Goal: Task Accomplishment & Management: Manage account settings

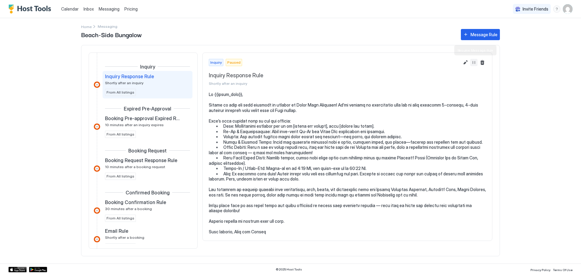
click at [472, 63] on button "Resume Message Rule" at bounding box center [473, 62] width 7 height 7
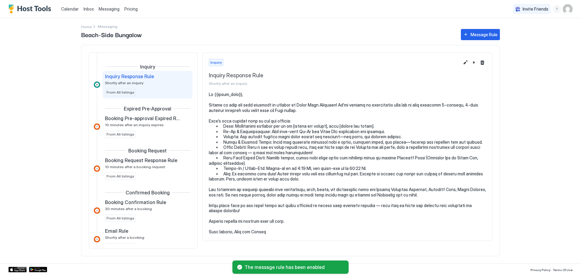
click at [83, 8] on span "Inbox" at bounding box center [88, 8] width 10 height 5
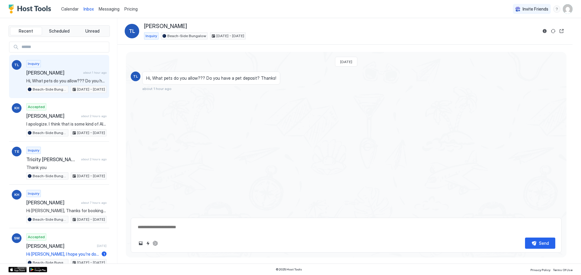
click at [70, 9] on span "Calendar" at bounding box center [70, 8] width 18 height 5
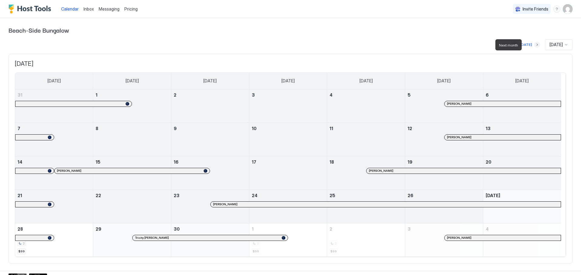
click at [534, 45] on button "Next month" at bounding box center [537, 45] width 6 height 6
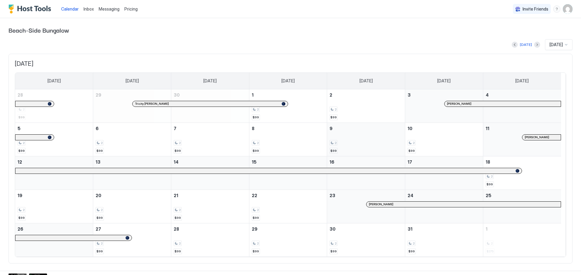
click at [363, 145] on div "2" at bounding box center [365, 143] width 73 height 6
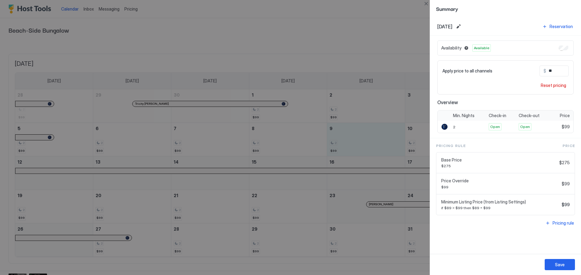
click at [554, 70] on input "**" at bounding box center [570, 71] width 48 height 10
click at [401, 16] on div at bounding box center [290, 137] width 581 height 275
click at [426, 3] on button "Close" at bounding box center [425, 3] width 7 height 7
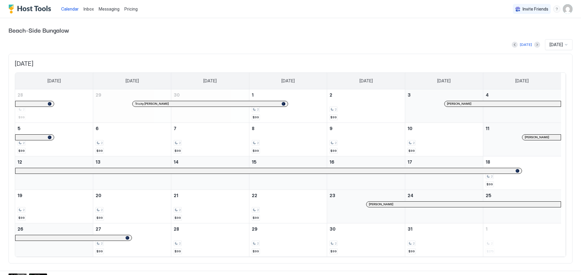
click at [133, 12] on div "Pricing" at bounding box center [131, 9] width 18 height 10
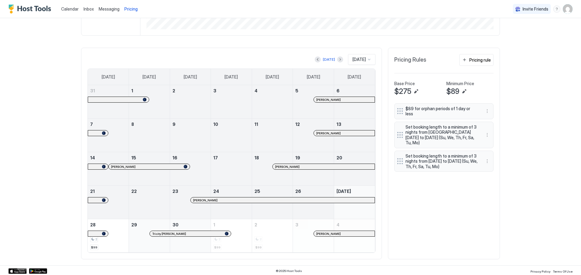
scroll to position [156, 0]
click at [339, 58] on div "Today Sep 2025" at bounding box center [231, 58] width 288 height 11
click at [337, 58] on button "Next month" at bounding box center [340, 58] width 6 height 6
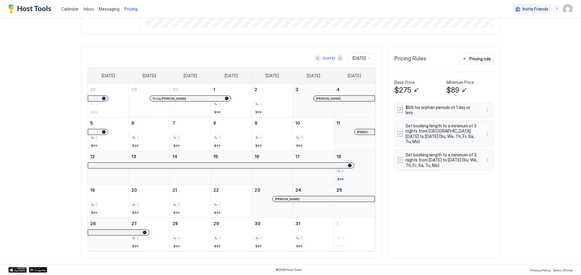
click at [351, 171] on div "2" at bounding box center [354, 171] width 36 height 6
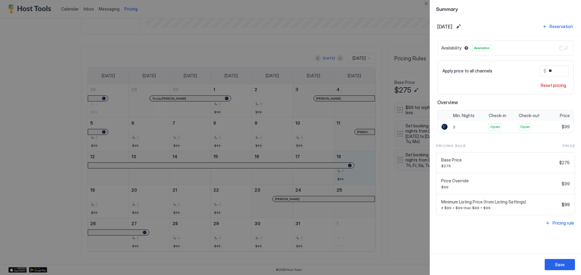
click at [560, 73] on input "**" at bounding box center [570, 71] width 48 height 10
click at [424, 3] on button "Close" at bounding box center [425, 3] width 7 height 7
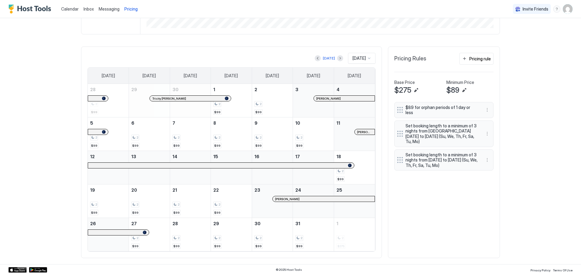
click at [337, 59] on div "Today Oct 2025" at bounding box center [231, 58] width 288 height 11
click at [337, 59] on button "Next month" at bounding box center [340, 58] width 6 height 6
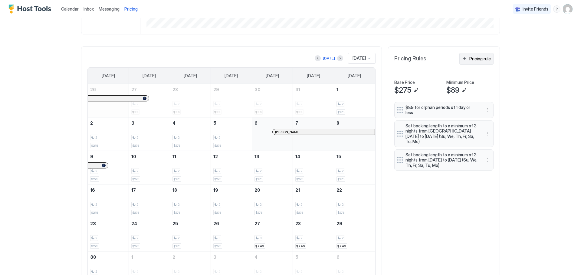
click at [476, 57] on div "Pricing rule" at bounding box center [479, 59] width 21 height 6
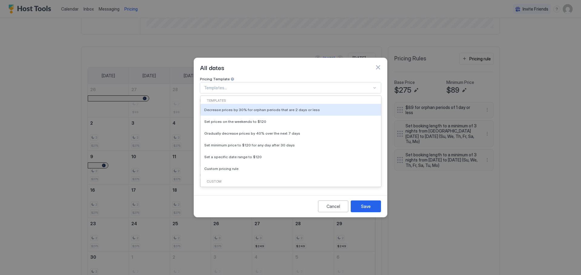
click at [241, 85] on div at bounding box center [288, 87] width 168 height 5
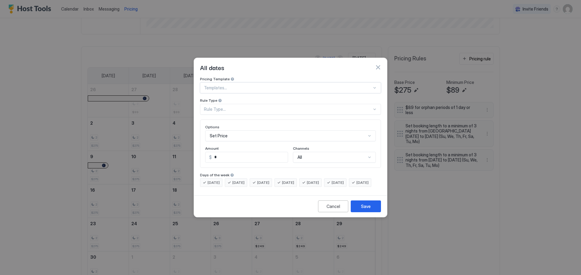
click at [241, 85] on div at bounding box center [288, 87] width 168 height 5
click at [238, 77] on div "Pricing Template" at bounding box center [290, 80] width 181 height 6
click at [236, 83] on div "Templates..." at bounding box center [290, 88] width 181 height 11
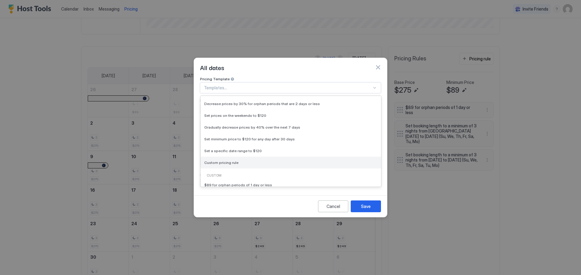
scroll to position [0, 0]
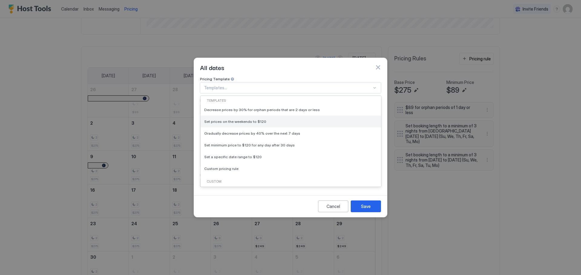
click at [248, 119] on span "Set prices on the weekends to $120" at bounding box center [235, 121] width 62 height 5
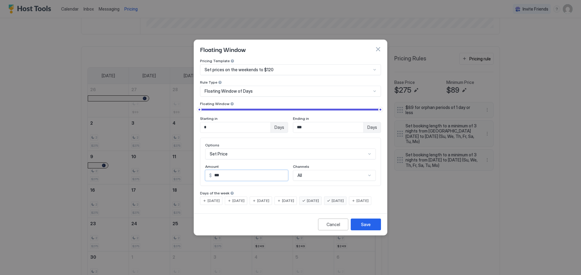
click at [247, 171] on input "*" at bounding box center [250, 176] width 76 height 10
type input "***"
click at [330, 228] on div "Cancel" at bounding box center [333, 225] width 14 height 6
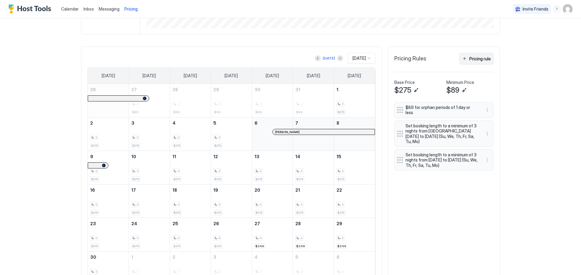
click at [477, 57] on div "Pricing rule" at bounding box center [479, 59] width 21 height 6
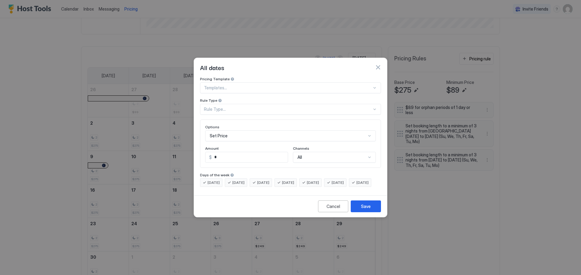
click at [245, 104] on div "Rule Type..." at bounding box center [290, 109] width 181 height 11
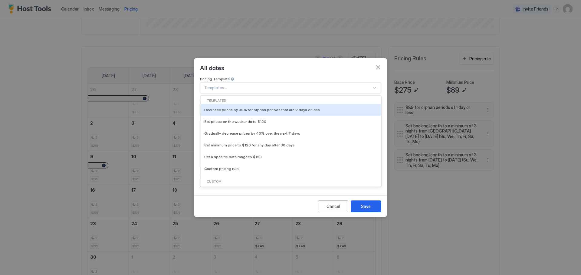
click at [241, 85] on div at bounding box center [288, 87] width 168 height 5
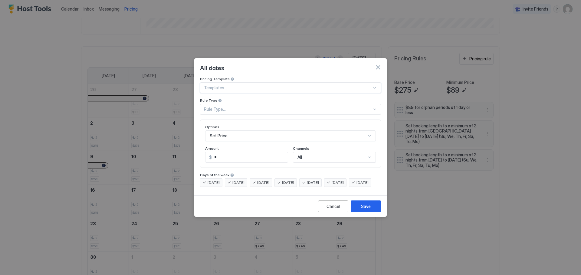
click at [241, 85] on div at bounding box center [288, 87] width 168 height 5
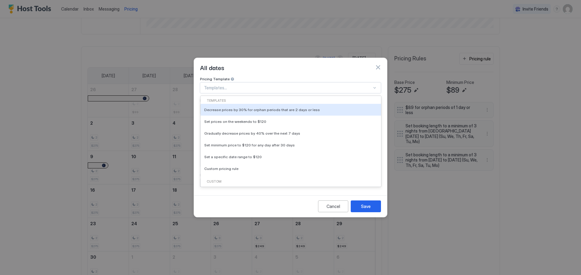
click at [241, 85] on div at bounding box center [288, 87] width 168 height 5
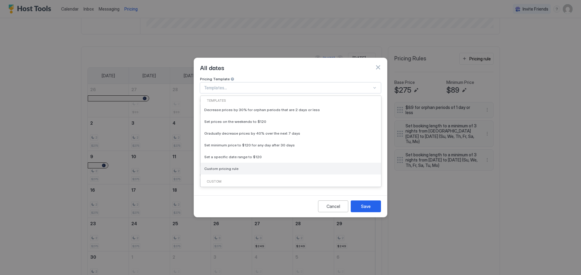
click at [238, 167] on div "Custom pricing rule" at bounding box center [290, 169] width 173 height 5
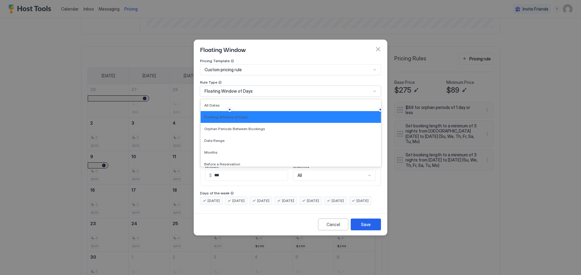
click at [244, 89] on span "Floating Window of Days" at bounding box center [228, 91] width 48 height 5
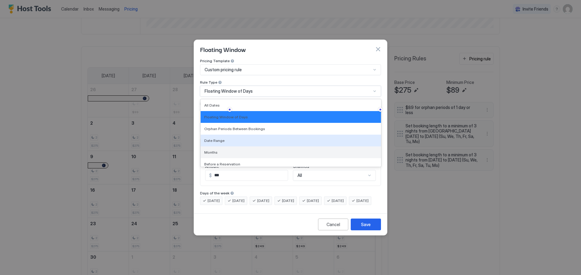
scroll to position [15, 0]
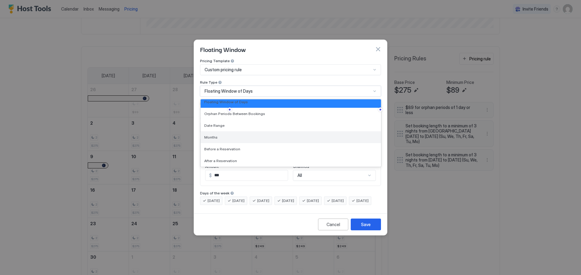
click at [236, 135] on div "Months" at bounding box center [290, 137] width 173 height 5
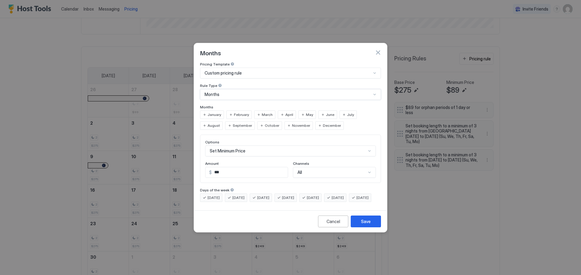
click at [292, 123] on span "November" at bounding box center [301, 125] width 18 height 5
click at [323, 123] on span "December" at bounding box center [332, 125] width 18 height 5
drag, startPoint x: 238, startPoint y: 168, endPoint x: 200, endPoint y: 163, distance: 38.1
click at [200, 163] on div "Options Set Minimum Price Amount $ * Channels All" at bounding box center [290, 159] width 181 height 48
type input "***"
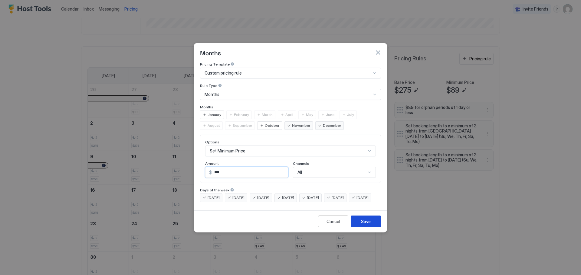
click at [369, 225] on div "Save" at bounding box center [366, 222] width 10 height 6
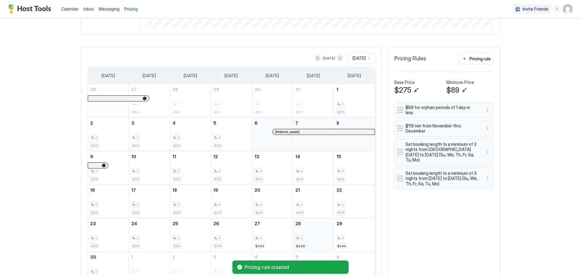
scroll to position [190, 0]
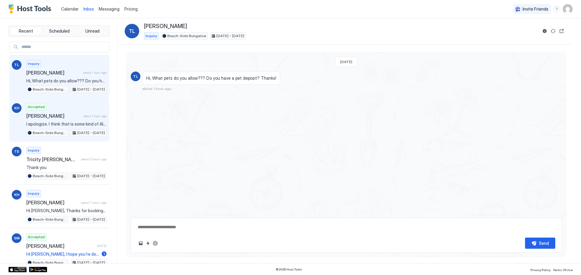
type textarea "*"
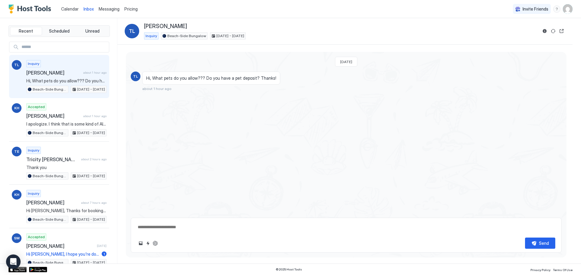
click at [130, 9] on span "Pricing" at bounding box center [130, 8] width 13 height 5
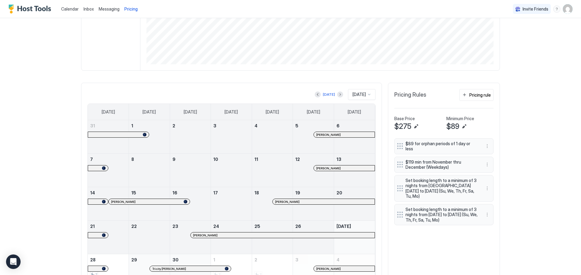
scroll to position [156, 0]
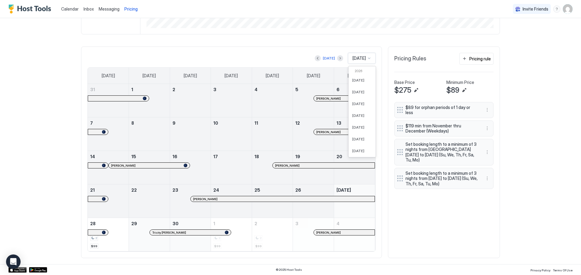
click at [364, 55] on div "[DATE]" at bounding box center [362, 58] width 28 height 11
click at [357, 102] on div "[DATE]" at bounding box center [361, 99] width 27 height 12
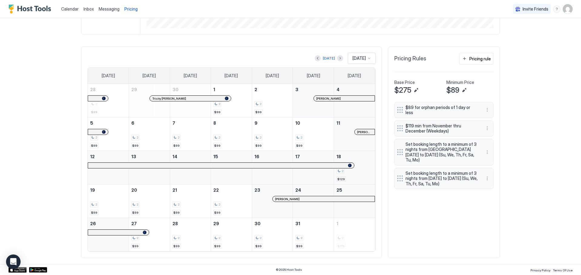
click at [356, 177] on div "2 $129" at bounding box center [354, 168] width 36 height 28
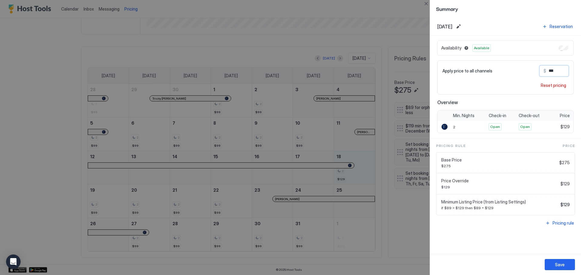
drag, startPoint x: 557, startPoint y: 69, endPoint x: 542, endPoint y: 69, distance: 14.2
click at [542, 69] on div "$ ***" at bounding box center [553, 71] width 29 height 11
click at [425, 3] on button "Close" at bounding box center [425, 3] width 7 height 7
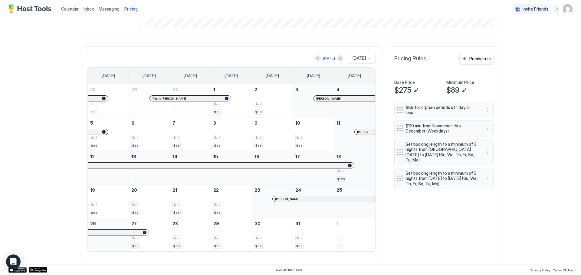
click at [357, 174] on div "2" at bounding box center [354, 171] width 36 height 6
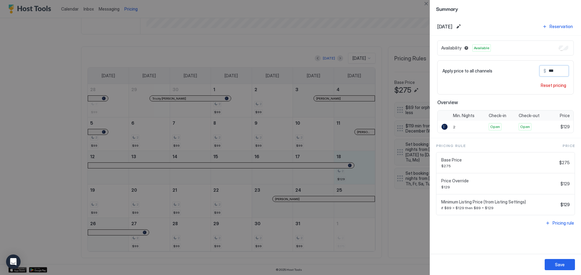
drag, startPoint x: 556, startPoint y: 71, endPoint x: 544, endPoint y: 69, distance: 12.5
click at [544, 69] on div "$ ***" at bounding box center [553, 71] width 29 height 11
type input "**"
click at [558, 265] on div "Save" at bounding box center [560, 265] width 10 height 6
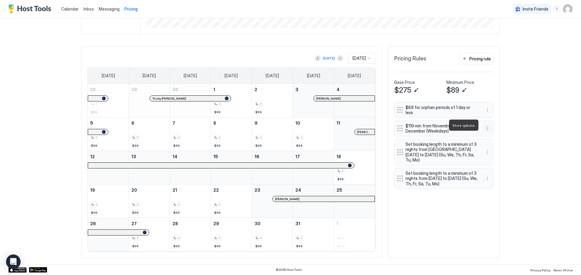
click at [486, 125] on button "More options" at bounding box center [486, 128] width 7 height 7
click at [487, 131] on div "Edit" at bounding box center [492, 134] width 23 height 10
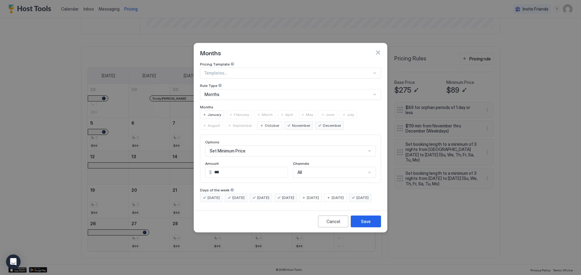
click at [379, 50] on button "button" at bounding box center [378, 53] width 6 height 6
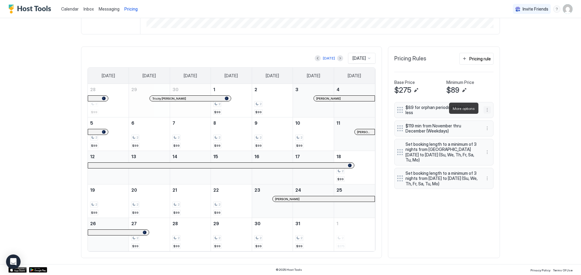
click at [484, 107] on button "More options" at bounding box center [486, 109] width 7 height 7
click at [487, 119] on div "Edit" at bounding box center [490, 117] width 13 height 5
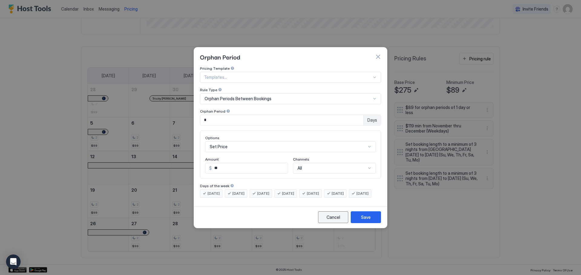
click at [336, 223] on button "Cancel" at bounding box center [333, 218] width 30 height 12
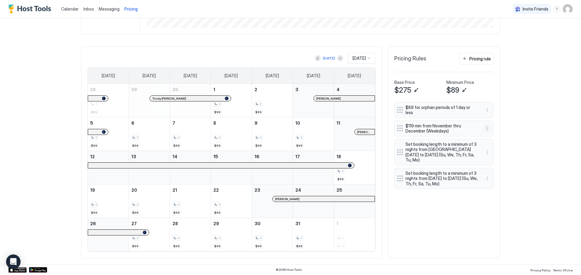
click at [485, 125] on button "More options" at bounding box center [486, 128] width 7 height 7
click at [485, 133] on div "Edit" at bounding box center [490, 134] width 13 height 5
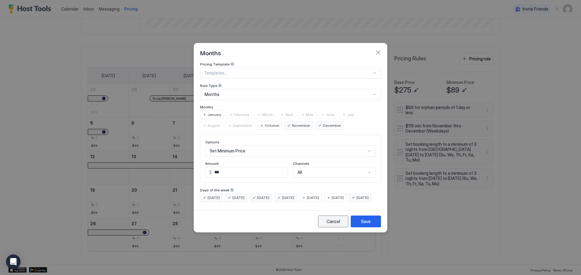
click at [337, 225] on div "Cancel" at bounding box center [333, 222] width 14 height 6
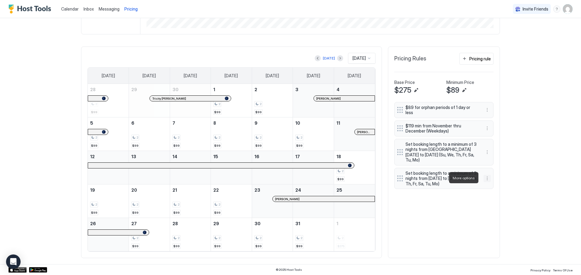
click at [484, 178] on button "More options" at bounding box center [486, 178] width 7 height 7
click at [525, 109] on div at bounding box center [290, 137] width 581 height 275
click at [337, 58] on button "Next month" at bounding box center [340, 58] width 6 height 6
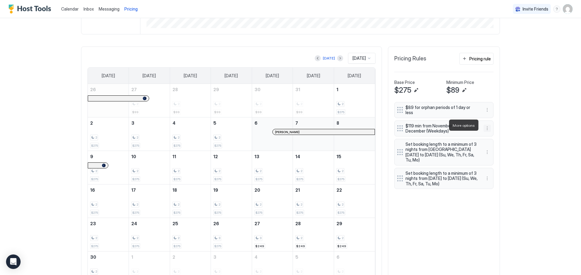
click at [486, 125] on button "More options" at bounding box center [486, 128] width 7 height 7
click at [488, 135] on div "Edit" at bounding box center [490, 134] width 13 height 5
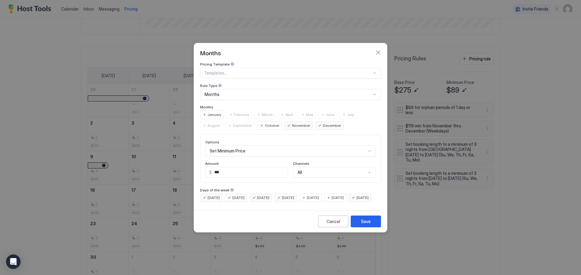
click at [292, 123] on span "November" at bounding box center [301, 125] width 18 height 5
click at [323, 123] on span "December" at bounding box center [332, 125] width 18 height 5
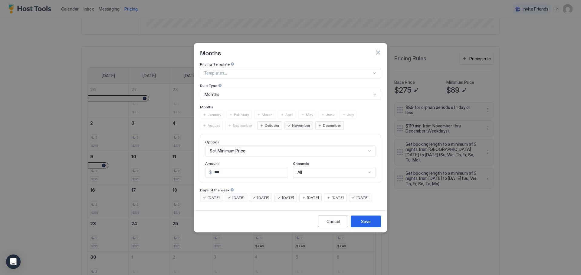
click at [323, 123] on span "December" at bounding box center [332, 125] width 18 height 5
click at [380, 50] on button "button" at bounding box center [378, 53] width 6 height 6
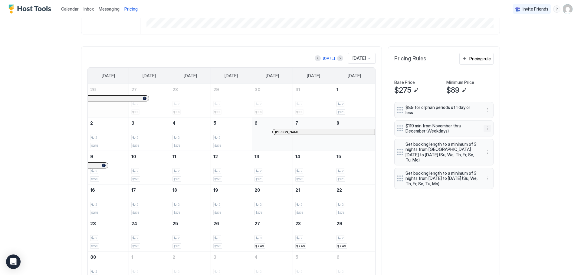
click at [486, 125] on button "More options" at bounding box center [486, 128] width 7 height 7
click at [491, 153] on span "Delete" at bounding box center [495, 153] width 11 height 5
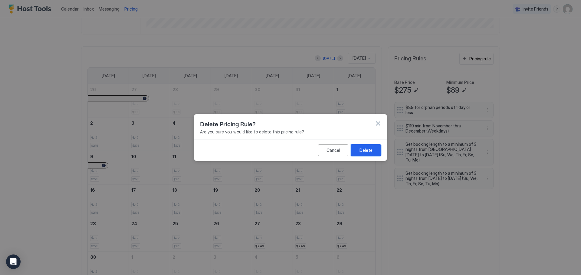
click at [366, 149] on div "Delete" at bounding box center [365, 150] width 13 height 6
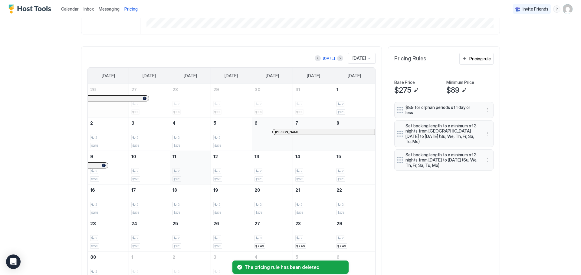
click at [204, 158] on div "2 $275" at bounding box center [190, 168] width 36 height 28
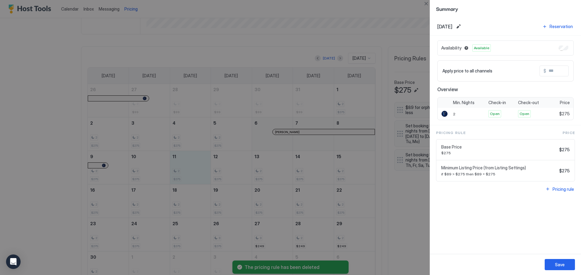
click at [549, 73] on input "Input Field" at bounding box center [570, 71] width 48 height 10
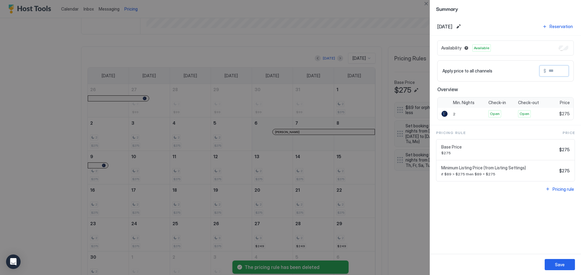
click at [549, 73] on input "Input Field" at bounding box center [570, 71] width 48 height 10
click at [566, 149] on span "$275" at bounding box center [564, 149] width 11 height 5
click at [567, 149] on span "$275" at bounding box center [564, 149] width 11 height 5
click at [561, 158] on div "Base Price $275 $275" at bounding box center [505, 150] width 138 height 21
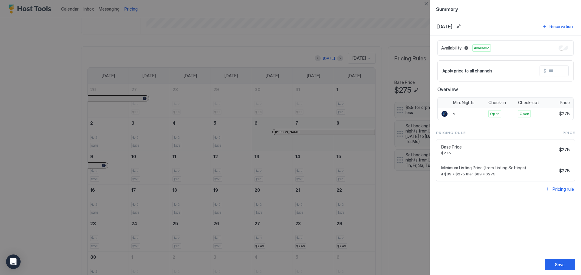
click at [561, 165] on div "Minimum Listing Price (from Listing Settings) if $89 > $275 then $89 = $275 $275" at bounding box center [505, 170] width 129 height 11
click at [424, 5] on button "Close" at bounding box center [425, 3] width 7 height 7
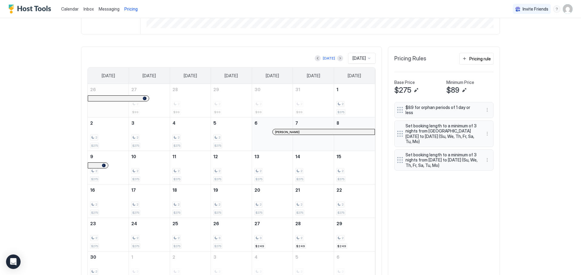
click at [562, 9] on img "User profile" at bounding box center [567, 9] width 10 height 10
click at [543, 35] on div "Settings" at bounding box center [528, 34] width 77 height 11
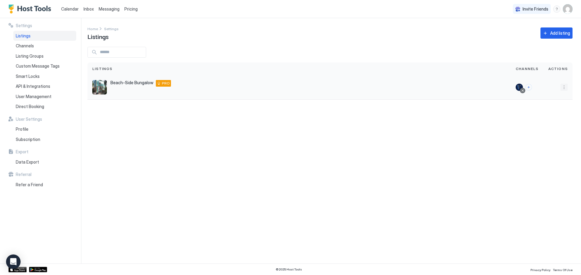
click at [564, 87] on button "More options" at bounding box center [563, 87] width 7 height 7
click at [549, 106] on div "Pricing" at bounding box center [547, 106] width 41 height 10
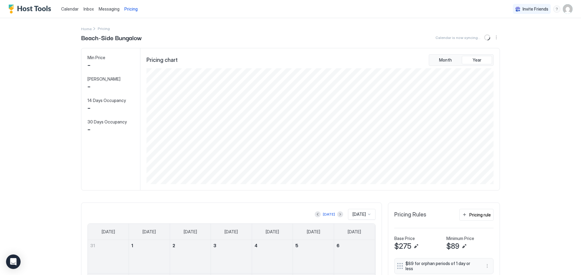
scroll to position [116, 348]
click at [495, 38] on button "More options" at bounding box center [495, 37] width 7 height 7
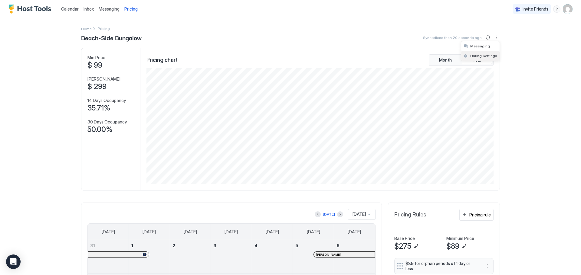
click at [484, 57] on span "Listing Settings" at bounding box center [483, 56] width 27 height 5
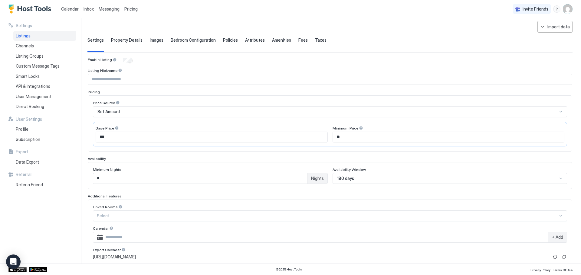
scroll to position [9, 0]
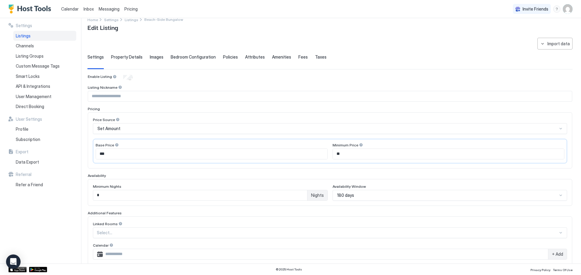
click at [113, 78] on div at bounding box center [114, 77] width 4 height 4
click at [127, 57] on span "Property Details" at bounding box center [126, 56] width 31 height 5
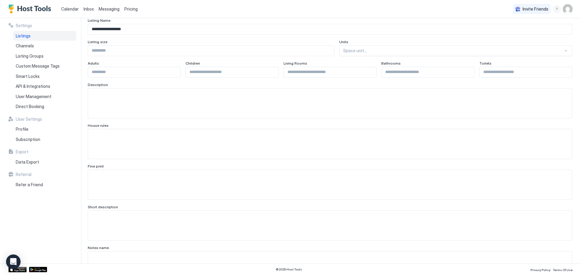
scroll to position [0, 0]
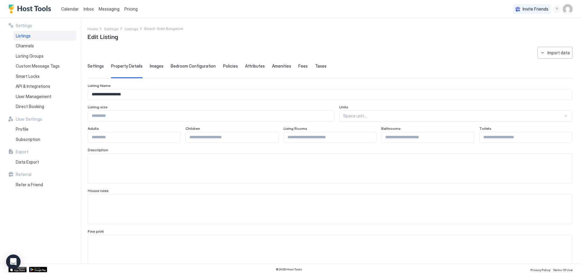
click at [318, 67] on span "Taxes" at bounding box center [320, 65] width 11 height 5
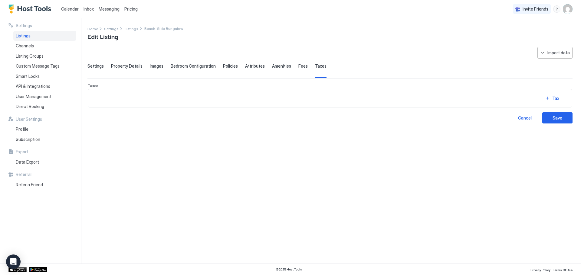
click at [299, 68] on span "Fees" at bounding box center [302, 65] width 9 height 5
click at [282, 67] on span "Amenities" at bounding box center [281, 65] width 19 height 5
click at [251, 64] on span "Attributes" at bounding box center [255, 65] width 20 height 5
click at [224, 64] on span "Policies" at bounding box center [230, 65] width 15 height 5
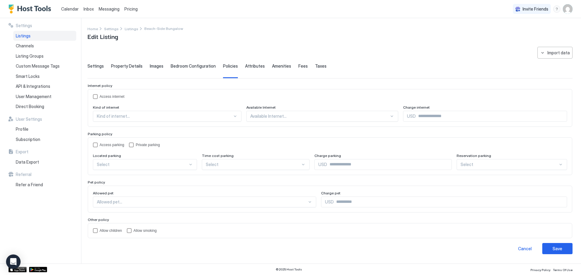
click at [199, 68] on span "Bedroom Configuration" at bounding box center [193, 65] width 45 height 5
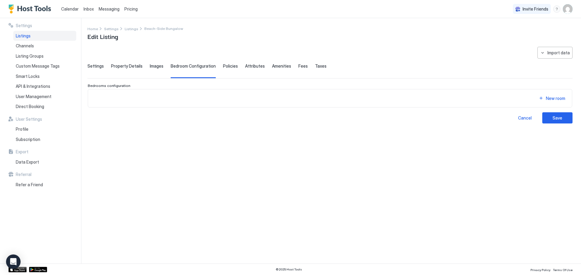
click at [158, 63] on div "**********" at bounding box center [329, 85] width 485 height 77
click at [157, 67] on span "Images" at bounding box center [157, 65] width 14 height 5
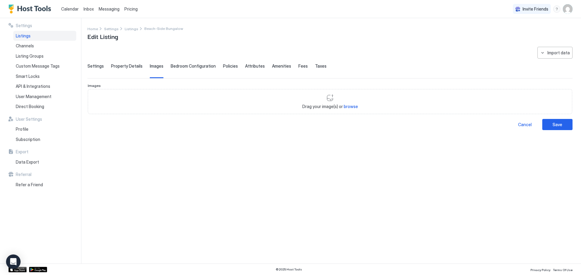
click at [135, 67] on span "Property Details" at bounding box center [126, 65] width 31 height 5
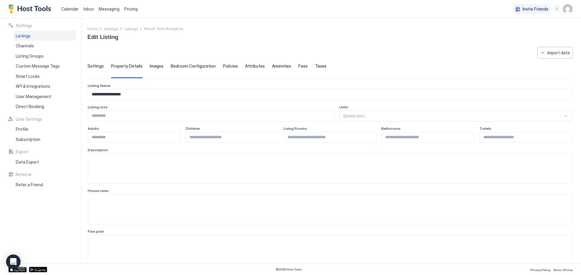
click at [98, 67] on span "Settings" at bounding box center [95, 65] width 16 height 5
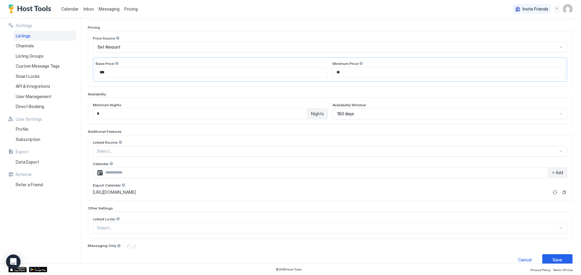
scroll to position [100, 0]
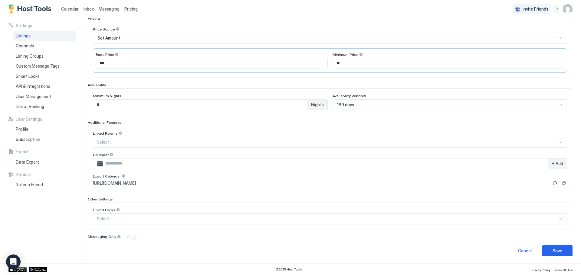
click at [117, 236] on div at bounding box center [119, 237] width 4 height 4
click at [126, 240] on div "Messaging Only" at bounding box center [330, 238] width 484 height 6
click at [554, 256] on button "Save" at bounding box center [557, 251] width 30 height 11
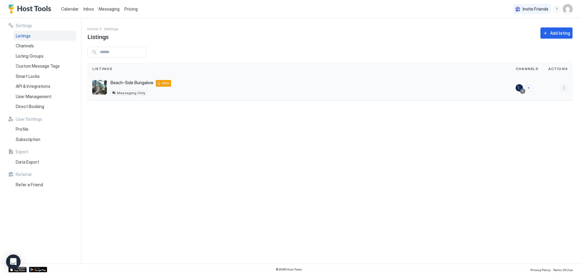
click at [562, 87] on button "More options" at bounding box center [563, 87] width 7 height 7
click at [549, 115] on span "Listing Settings" at bounding box center [549, 116] width 27 height 5
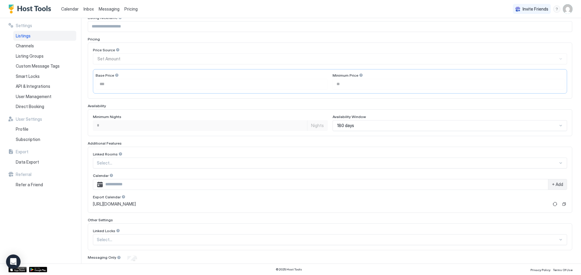
scroll to position [100, 0]
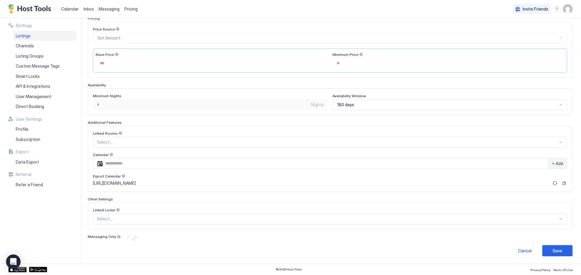
click at [117, 238] on div at bounding box center [119, 237] width 4 height 4
click at [547, 251] on button "Save" at bounding box center [557, 251] width 30 height 11
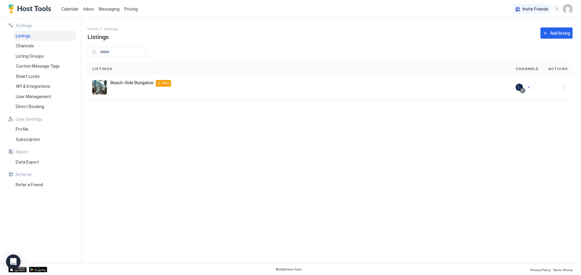
click at [85, 9] on span "Inbox" at bounding box center [88, 8] width 10 height 5
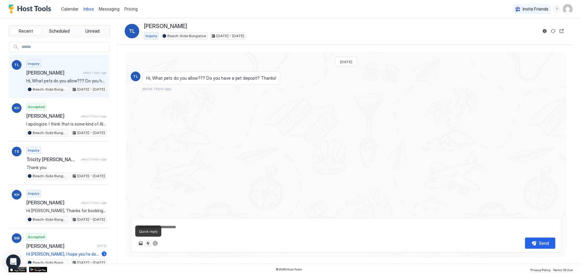
click at [148, 243] on button "Quick reply" at bounding box center [147, 243] width 7 height 7
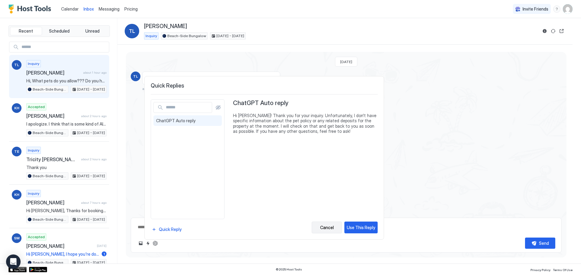
click at [325, 228] on div "Cancel" at bounding box center [327, 228] width 14 height 6
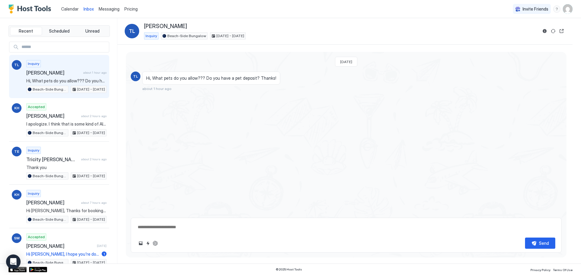
type textarea "*"
click at [111, 11] on span "Messaging" at bounding box center [109, 8] width 21 height 5
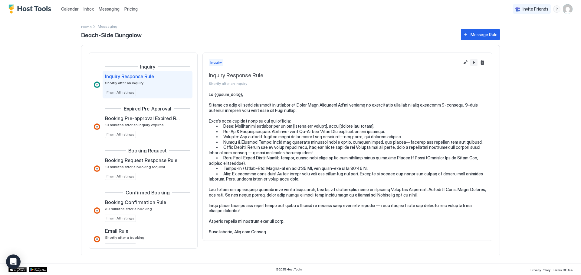
click at [475, 61] on button "Pause Message Rule" at bounding box center [473, 62] width 7 height 7
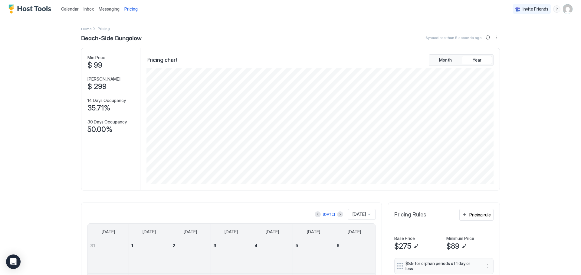
scroll to position [121, 0]
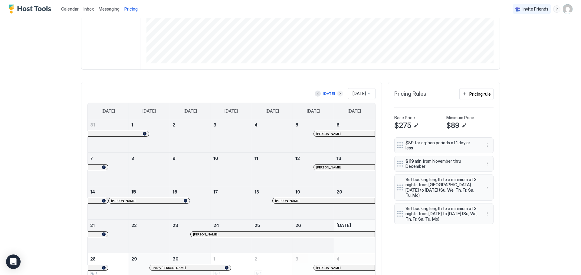
click at [337, 95] on button "Next month" at bounding box center [340, 94] width 6 height 6
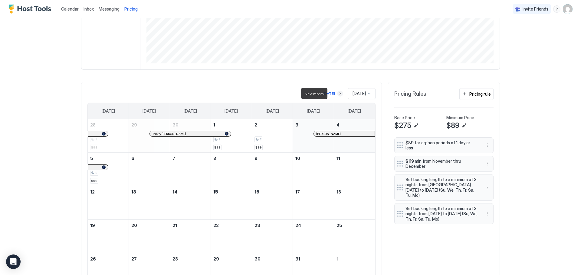
click at [337, 95] on button "Next month" at bounding box center [340, 94] width 6 height 6
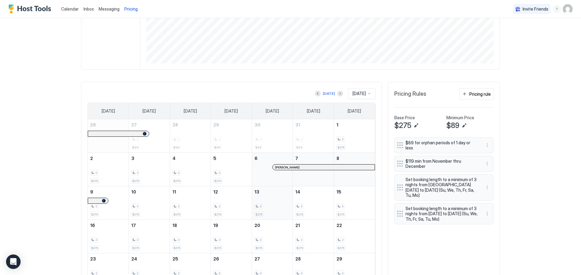
click at [269, 207] on div "2" at bounding box center [272, 207] width 36 height 6
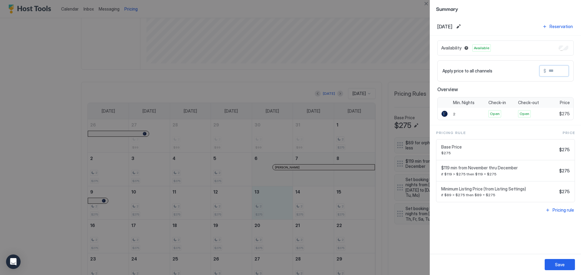
click at [550, 73] on input "Input Field" at bounding box center [570, 71] width 48 height 10
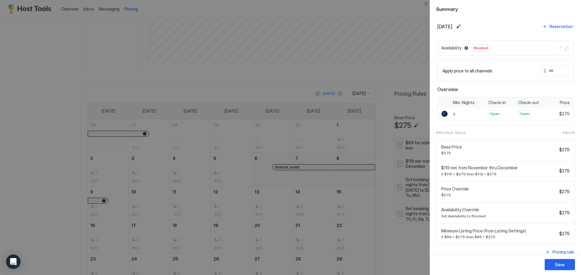
click at [566, 49] on div "Availability Blocked" at bounding box center [505, 48] width 136 height 15
click at [425, 2] on button "Close" at bounding box center [425, 3] width 7 height 7
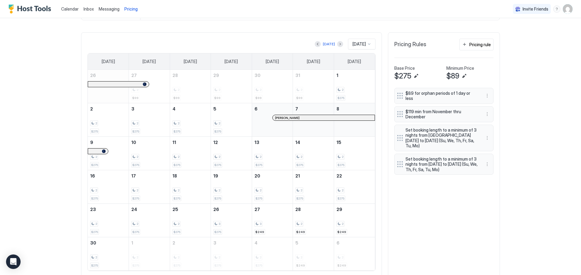
scroll to position [181, 0]
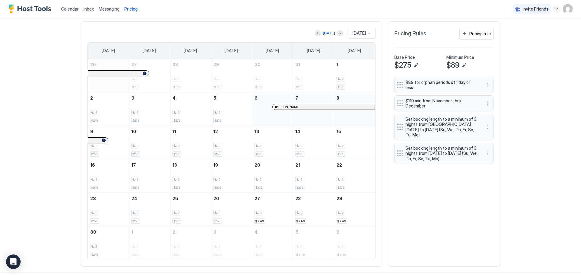
click at [445, 102] on span "$119 min from November thru December" at bounding box center [441, 103] width 72 height 11
click at [483, 100] on button "More options" at bounding box center [486, 103] width 7 height 7
click at [493, 108] on span "Edit" at bounding box center [493, 108] width 7 height 5
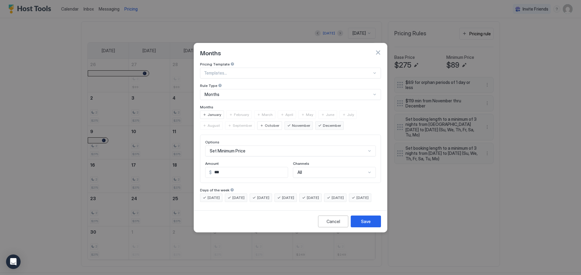
click at [309, 170] on div "All" at bounding box center [331, 172] width 69 height 5
click at [309, 196] on div at bounding box center [310, 198] width 5 height 5
click at [370, 228] on button "Save" at bounding box center [365, 222] width 30 height 12
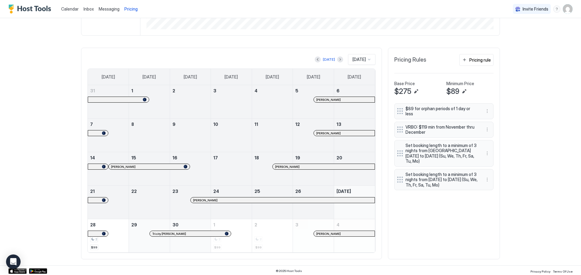
scroll to position [156, 0]
click at [337, 58] on button "Next month" at bounding box center [340, 58] width 6 height 6
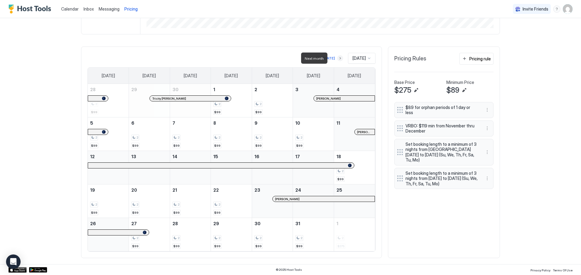
click at [337, 58] on button "Next month" at bounding box center [340, 58] width 6 height 6
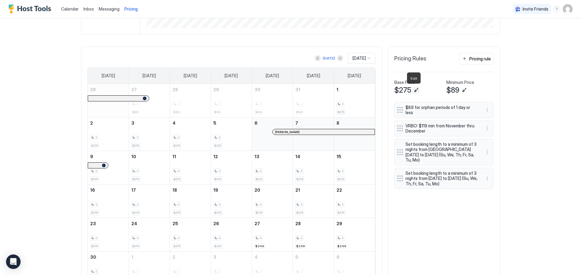
click at [412, 91] on button "Edit" at bounding box center [415, 90] width 7 height 7
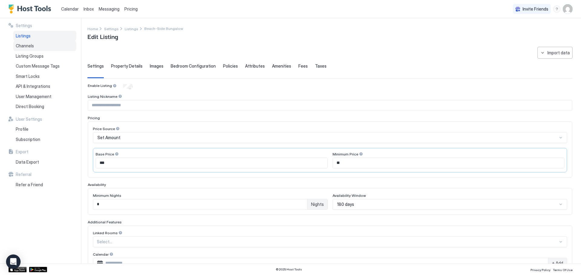
click at [22, 48] on span "Channels" at bounding box center [25, 45] width 18 height 5
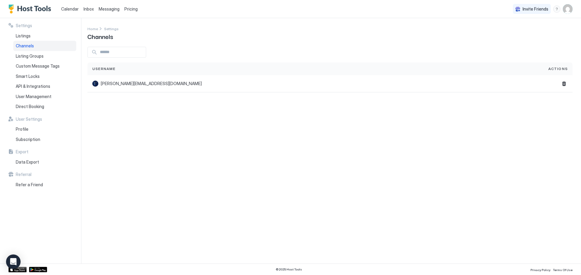
click at [69, 8] on span "Calendar" at bounding box center [70, 8] width 18 height 5
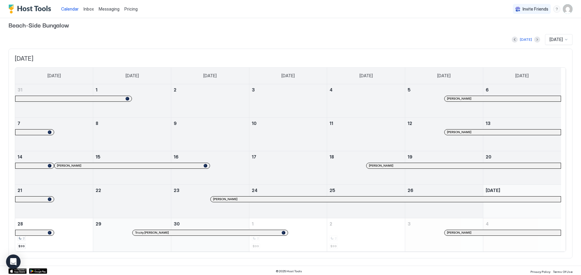
scroll to position [7, 0]
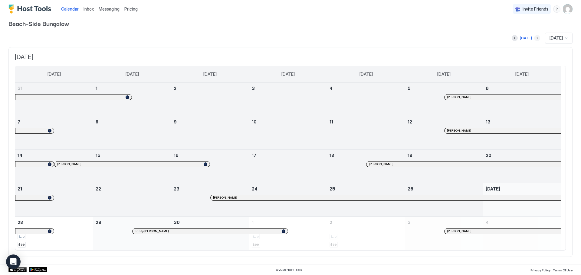
click at [534, 38] on button "Next month" at bounding box center [537, 38] width 6 height 6
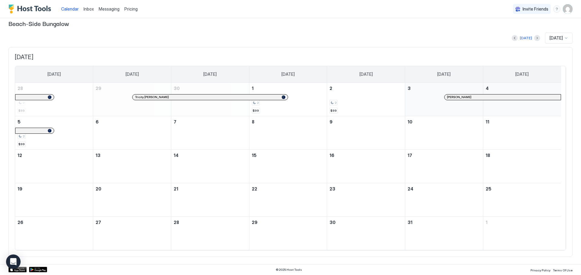
scroll to position [0, 0]
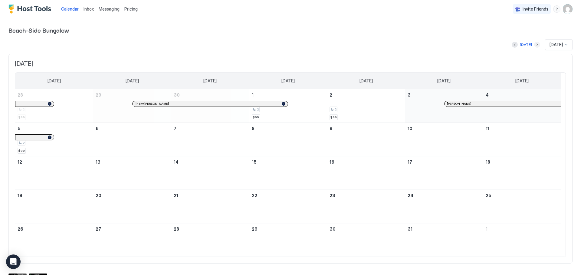
click at [534, 44] on button "Next month" at bounding box center [537, 45] width 6 height 6
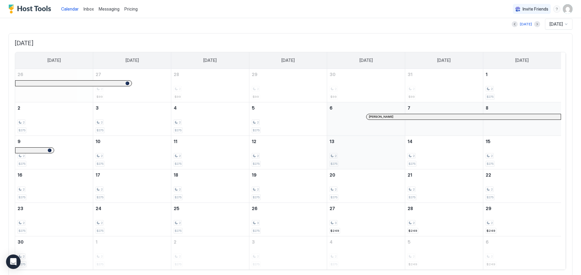
scroll to position [30, 0]
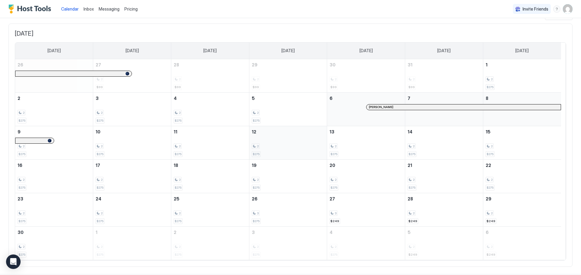
click at [269, 136] on div "2 $275" at bounding box center [288, 143] width 73 height 28
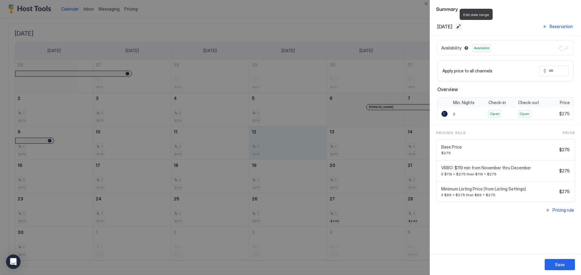
click at [462, 25] on button "Edit date range" at bounding box center [457, 26] width 7 height 7
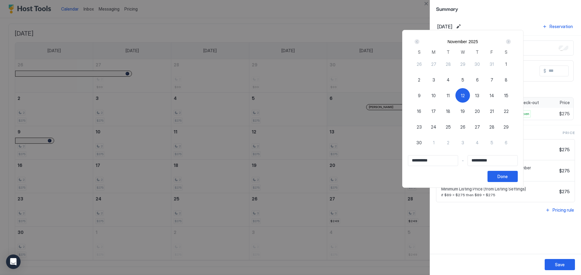
click at [449, 95] on span "11" at bounding box center [447, 96] width 3 height 6
type input "**********"
click at [500, 21] on div at bounding box center [290, 137] width 581 height 275
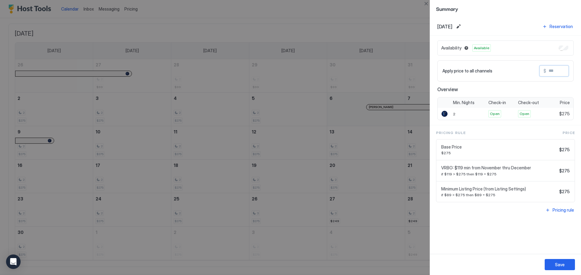
click at [547, 73] on input "Input Field" at bounding box center [570, 71] width 48 height 10
click at [561, 115] on span "$275" at bounding box center [564, 113] width 11 height 5
click at [565, 113] on span "$275" at bounding box center [564, 113] width 11 height 5
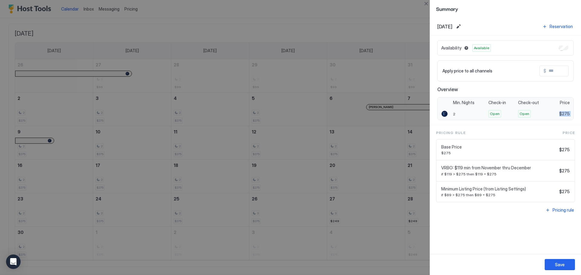
click at [565, 113] on span "$275" at bounding box center [564, 113] width 11 height 5
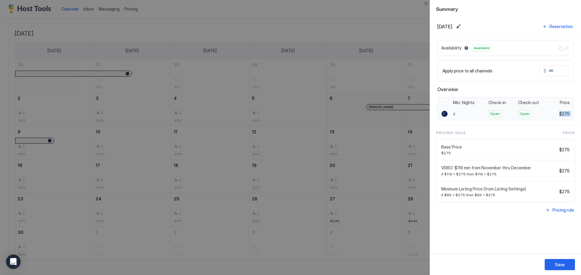
click at [565, 113] on span "$275" at bounding box center [564, 113] width 11 height 5
click at [566, 113] on span "$275" at bounding box center [564, 113] width 11 height 5
click at [355, 15] on div at bounding box center [290, 137] width 581 height 275
click at [426, 3] on button "Close" at bounding box center [425, 3] width 7 height 7
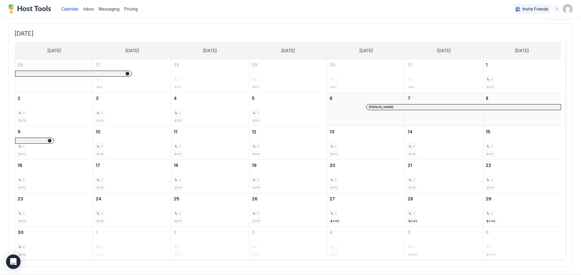
click at [131, 11] on span "Pricing" at bounding box center [130, 8] width 13 height 5
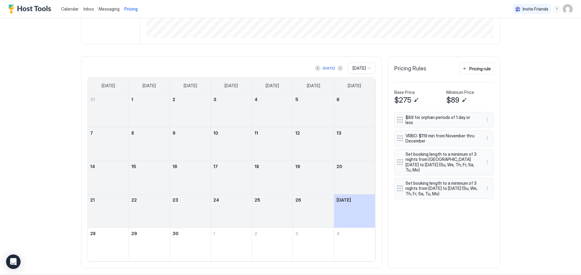
scroll to position [116, 348]
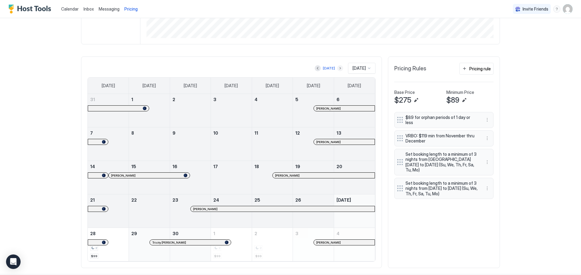
click at [337, 70] on button "Next month" at bounding box center [340, 68] width 6 height 6
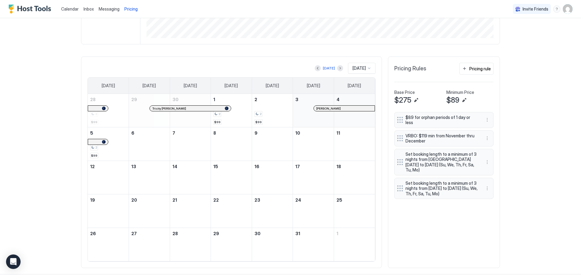
click at [352, 70] on span "[DATE]" at bounding box center [358, 68] width 13 height 5
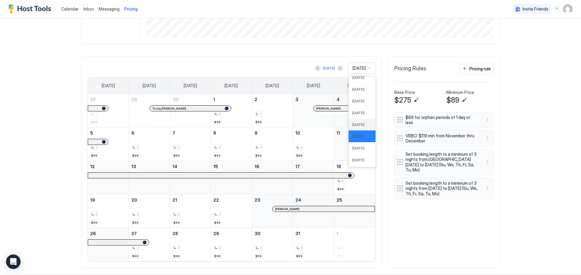
scroll to position [186, 0]
click at [362, 138] on div "[DATE]" at bounding box center [362, 138] width 20 height 5
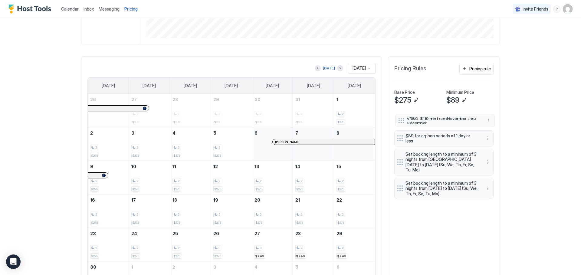
drag, startPoint x: 415, startPoint y: 136, endPoint x: 416, endPoint y: 119, distance: 17.3
click at [416, 119] on span "VRBO: $119 min from November thru December" at bounding box center [442, 120] width 72 height 8
click at [415, 118] on span "VRBO: $119 min from November thru December" at bounding box center [441, 115] width 72 height 11
click at [415, 102] on button "Edit" at bounding box center [415, 100] width 7 height 7
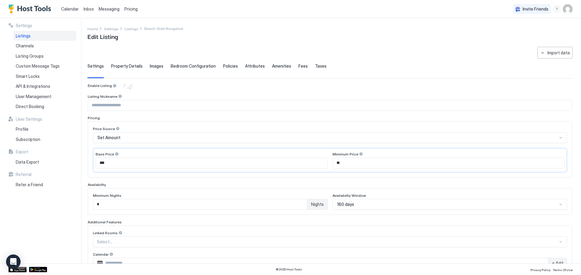
click at [116, 155] on div at bounding box center [117, 154] width 4 height 4
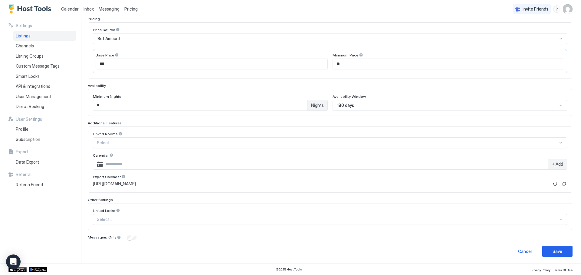
scroll to position [100, 0]
click at [154, 221] on div at bounding box center [327, 218] width 461 height 5
click at [155, 221] on div at bounding box center [327, 218] width 461 height 5
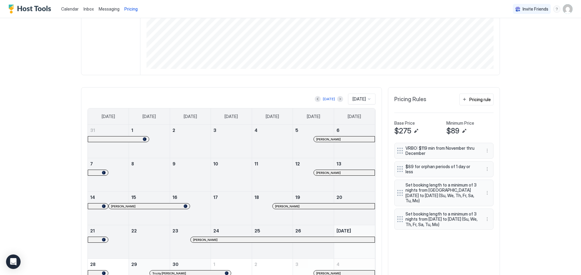
scroll to position [121, 0]
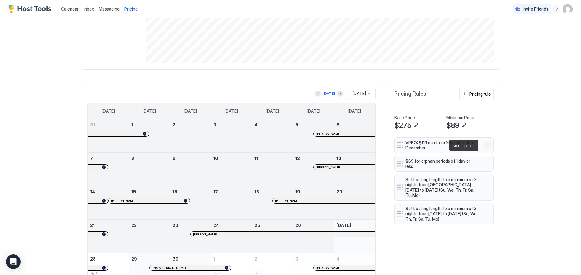
click at [484, 145] on button "More options" at bounding box center [486, 145] width 7 height 7
click at [486, 155] on div "Edit" at bounding box center [490, 154] width 13 height 5
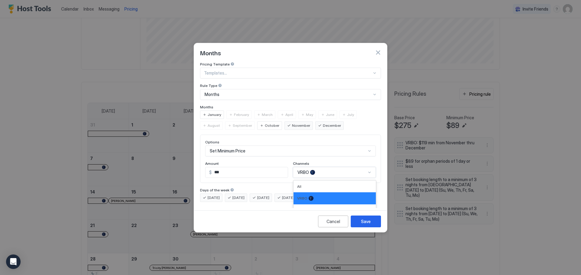
click at [352, 170] on div "VRBO" at bounding box center [331, 172] width 69 height 5
click at [318, 184] on div "All" at bounding box center [334, 186] width 75 height 5
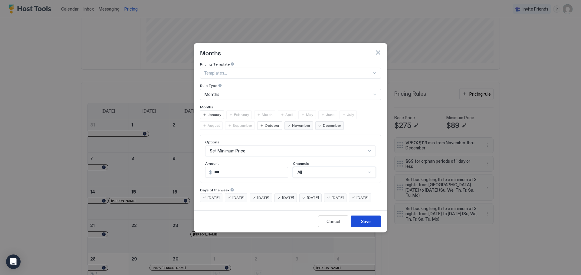
click at [370, 225] on div "Save" at bounding box center [366, 222] width 10 height 6
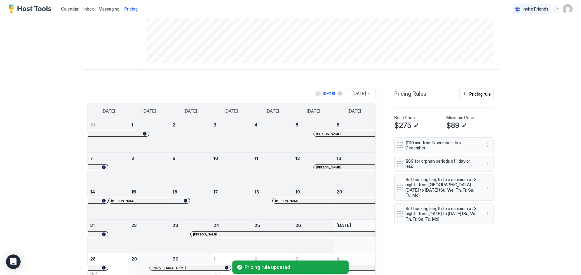
click at [478, 146] on div "$119 min from November thru December" at bounding box center [439, 145] width 84 height 11
click at [483, 146] on button "More options" at bounding box center [486, 145] width 7 height 7
click at [499, 156] on div "Edit" at bounding box center [492, 154] width 23 height 10
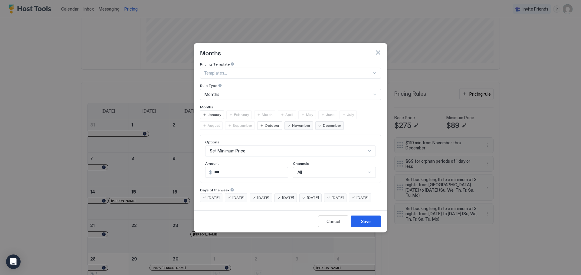
click at [284, 122] on div "November" at bounding box center [298, 126] width 28 height 8
click at [323, 123] on span "December" at bounding box center [332, 125] width 18 height 5
click at [210, 112] on span "January" at bounding box center [214, 114] width 14 height 5
click at [211, 112] on span "January" at bounding box center [214, 114] width 14 height 5
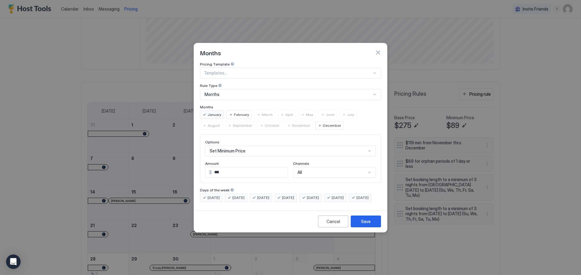
click at [211, 112] on span "January" at bounding box center [214, 114] width 14 height 5
click at [292, 123] on span "November" at bounding box center [301, 125] width 18 height 5
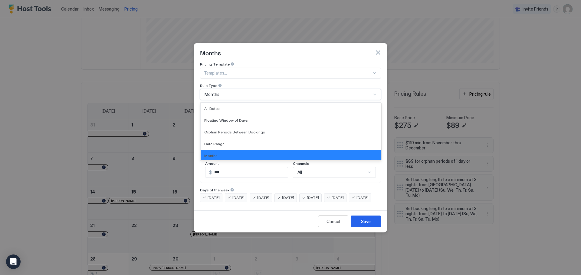
click at [260, 92] on div "Months" at bounding box center [287, 94] width 167 height 5
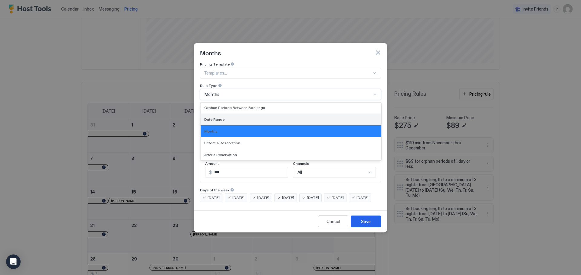
click at [251, 117] on div "Date Range" at bounding box center [290, 119] width 173 height 5
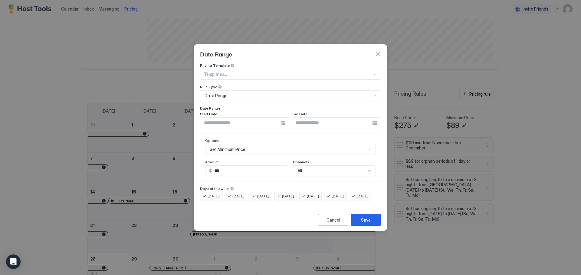
click at [285, 118] on div at bounding box center [244, 123] width 89 height 11
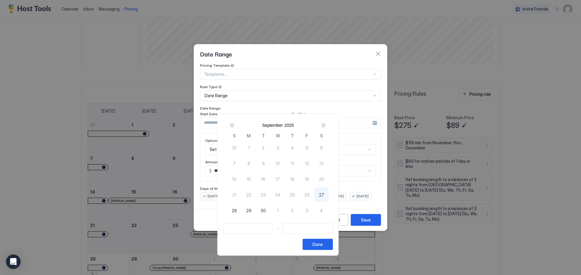
click at [327, 123] on div "Next" at bounding box center [323, 125] width 7 height 7
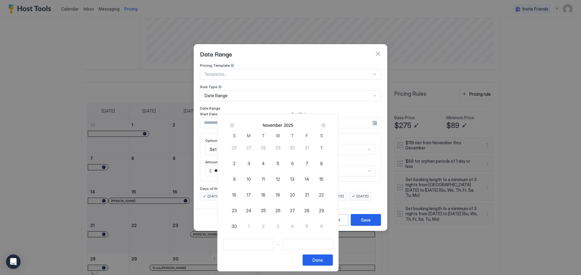
click at [322, 149] on span "1" at bounding box center [322, 148] width 2 height 6
type input "**********"
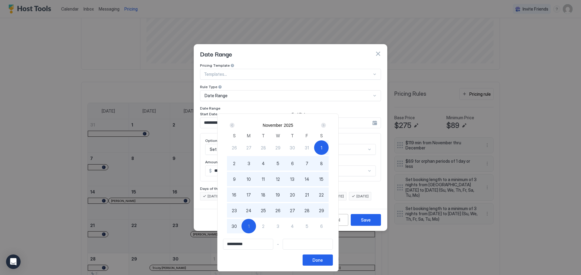
type input "**********"
click at [241, 229] on div "30" at bounding box center [234, 226] width 15 height 15
type input "**********"
click at [333, 259] on button "Done" at bounding box center [317, 260] width 30 height 11
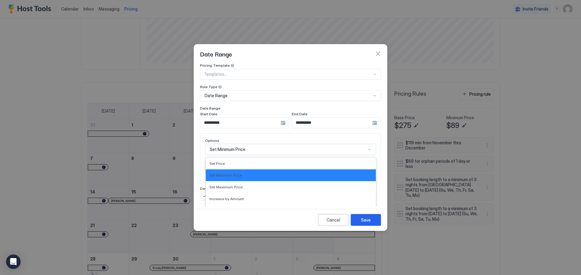
click at [261, 144] on div "17 results available. Use Up and Down to choose options, press Enter to select …" at bounding box center [290, 149] width 171 height 11
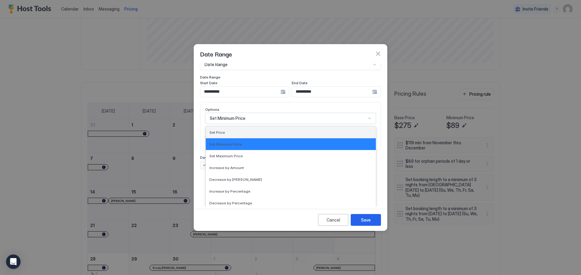
click at [245, 127] on div "Set Price" at bounding box center [291, 133] width 170 height 12
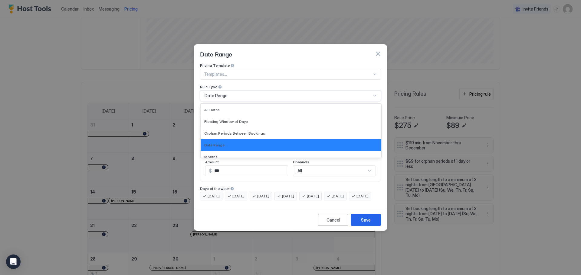
click at [240, 90] on div "Date Range" at bounding box center [290, 95] width 181 height 11
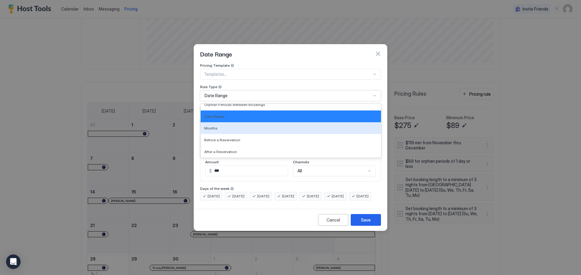
click at [233, 126] on div "Months" at bounding box center [290, 128] width 173 height 5
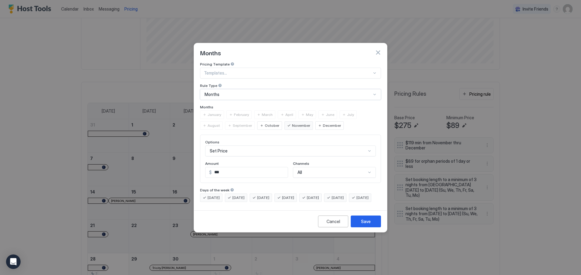
click at [323, 123] on span "December" at bounding box center [332, 125] width 18 height 5
click at [343, 195] on span "[DATE]" at bounding box center [337, 197] width 12 height 5
click at [319, 195] on span "[DATE]" at bounding box center [313, 197] width 12 height 5
click at [362, 225] on div "Save" at bounding box center [366, 222] width 10 height 6
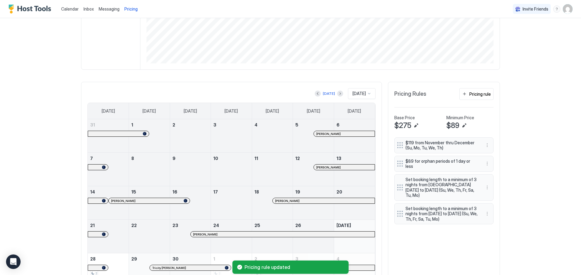
click at [354, 94] on span "[DATE]" at bounding box center [358, 93] width 13 height 5
click at [356, 145] on span "[DATE]" at bounding box center [358, 145] width 12 height 5
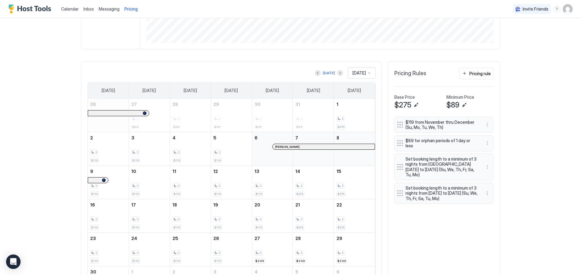
scroll to position [151, 0]
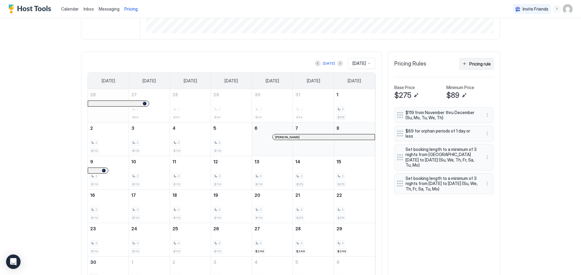
click at [480, 66] on div "Pricing rule" at bounding box center [479, 64] width 21 height 6
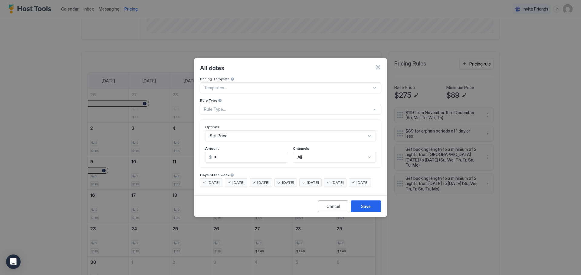
click at [221, 107] on div "Rule Type..." at bounding box center [288, 109] width 168 height 5
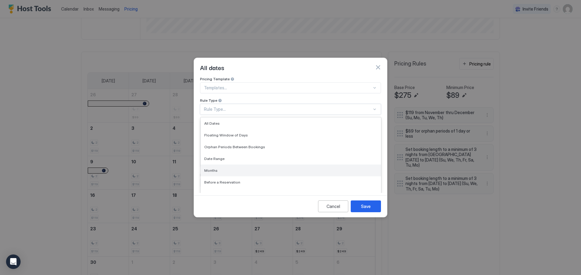
click at [217, 168] on div "Months" at bounding box center [290, 170] width 173 height 5
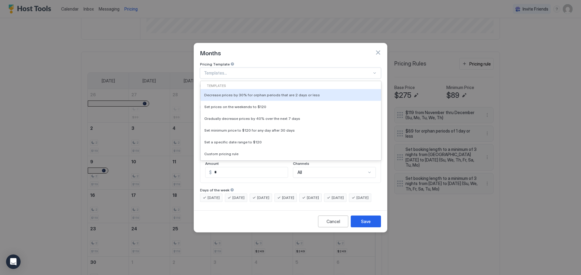
click at [227, 68] on div "Templates..." at bounding box center [290, 73] width 181 height 11
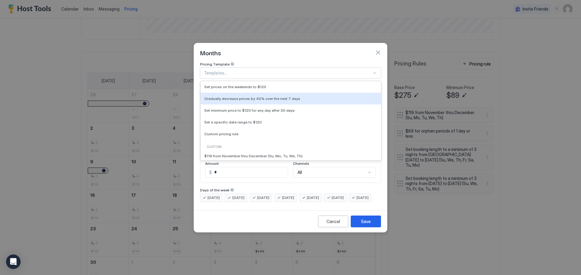
scroll to position [30, 0]
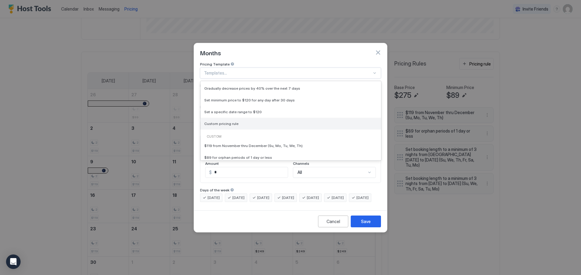
click at [228, 122] on span "Custom pricing rule" at bounding box center [221, 124] width 34 height 5
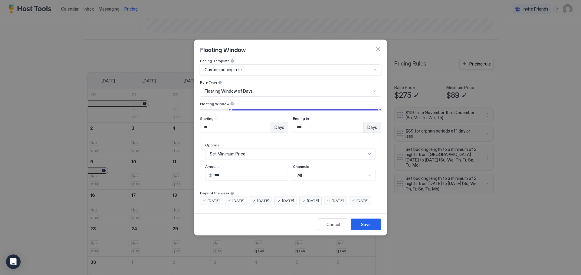
click at [222, 89] on span "Floating Window of Days" at bounding box center [228, 91] width 48 height 5
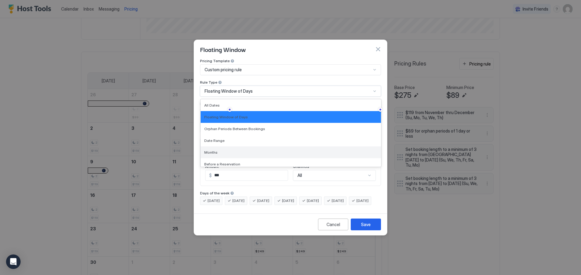
click at [218, 147] on div "Months" at bounding box center [290, 153] width 180 height 12
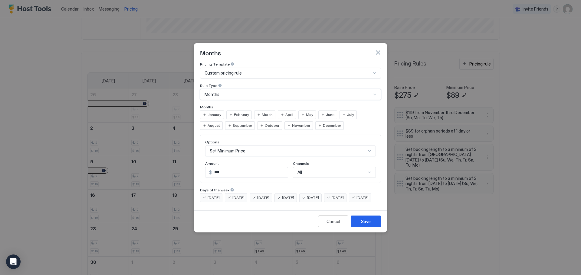
click at [292, 123] on span "November" at bounding box center [301, 125] width 18 height 5
click at [323, 123] on span "December" at bounding box center [332, 125] width 18 height 5
click at [252, 168] on input "***" at bounding box center [250, 173] width 76 height 10
type input "***"
click at [216, 195] on span "[DATE]" at bounding box center [213, 197] width 12 height 5
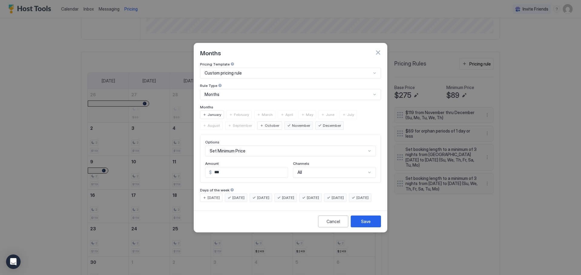
click at [233, 195] on span "[DATE]" at bounding box center [238, 197] width 12 height 5
click at [262, 195] on span "[DATE]" at bounding box center [263, 197] width 12 height 5
drag, startPoint x: 293, startPoint y: 194, endPoint x: 301, endPoint y: 195, distance: 7.9
click at [293, 195] on span "[DATE]" at bounding box center [288, 197] width 12 height 5
click at [356, 201] on span "[DATE]" at bounding box center [362, 197] width 12 height 5
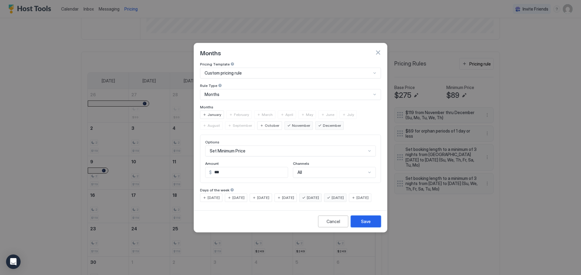
click at [373, 228] on button "Save" at bounding box center [365, 222] width 30 height 12
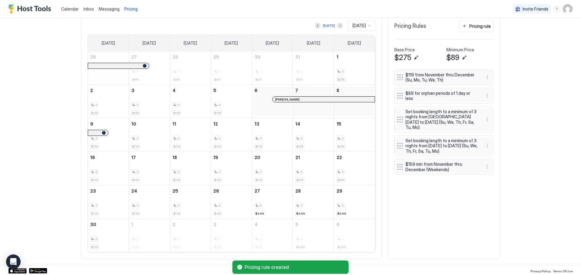
scroll to position [190, 0]
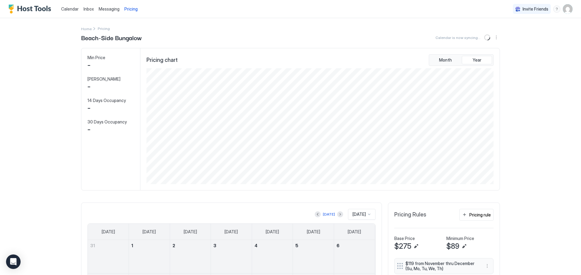
scroll to position [121, 0]
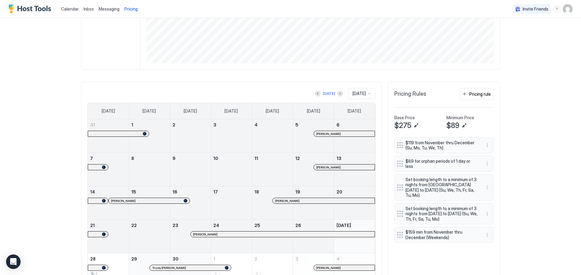
click at [367, 94] on div at bounding box center [368, 93] width 5 height 5
click at [361, 145] on div "[DATE]" at bounding box center [362, 145] width 20 height 5
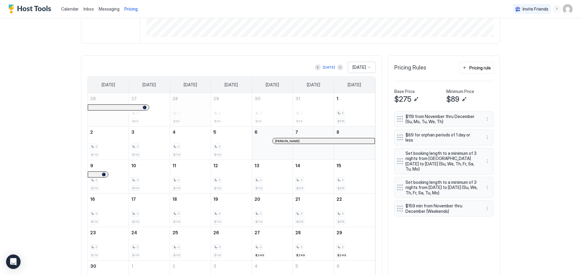
scroll to position [181, 0]
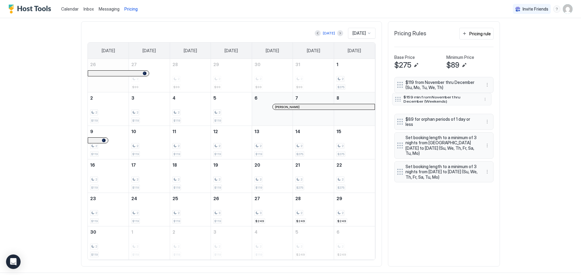
drag, startPoint x: 444, startPoint y: 177, endPoint x: 442, endPoint y: 102, distance: 75.3
click at [442, 102] on span "$159 min from November thru December (Weekends)" at bounding box center [439, 99] width 72 height 8
click at [483, 102] on button "More options" at bounding box center [486, 103] width 7 height 7
click at [491, 112] on span "Edit" at bounding box center [493, 112] width 7 height 5
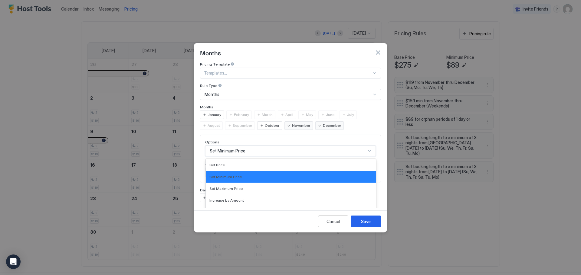
click at [248, 146] on div "17 results available. Use Up and Down to choose options, press Enter to select …" at bounding box center [290, 151] width 171 height 11
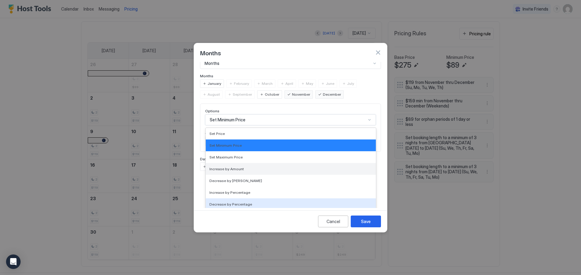
scroll to position [0, 0]
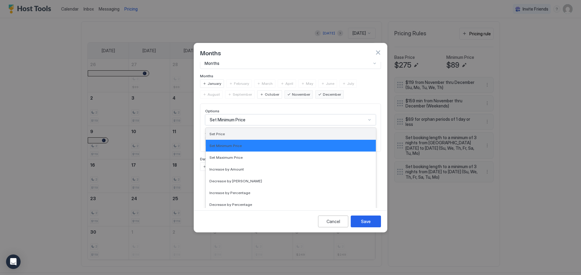
click at [241, 132] on div "Set Price" at bounding box center [290, 134] width 163 height 5
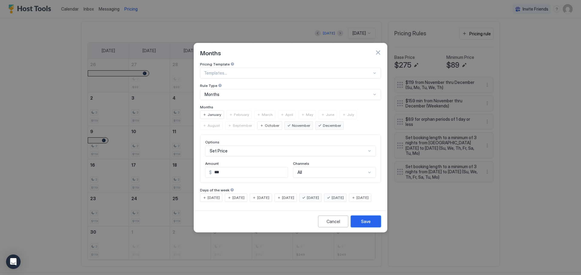
click at [370, 225] on button "Save" at bounding box center [365, 222] width 30 height 12
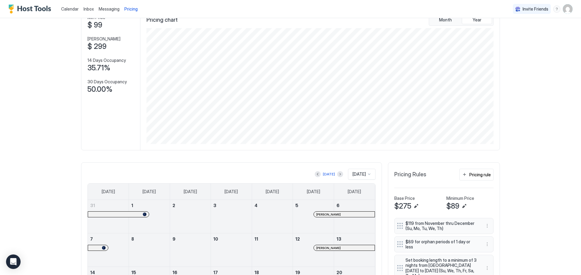
scroll to position [91, 0]
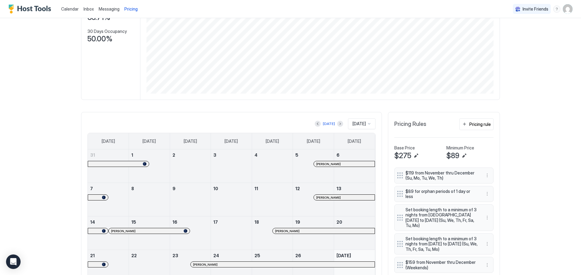
click at [361, 125] on span "[DATE]" at bounding box center [358, 123] width 13 height 5
click at [354, 176] on span "[DATE]" at bounding box center [358, 176] width 12 height 5
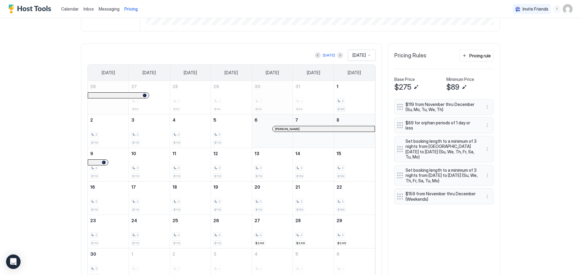
scroll to position [181, 0]
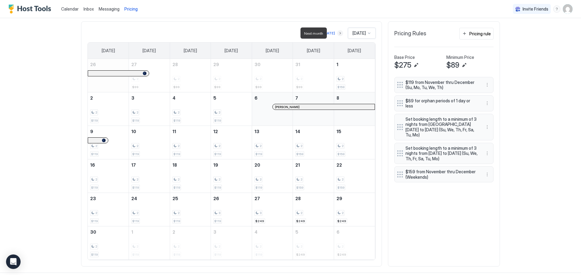
click at [337, 32] on button "Next month" at bounding box center [340, 33] width 6 height 6
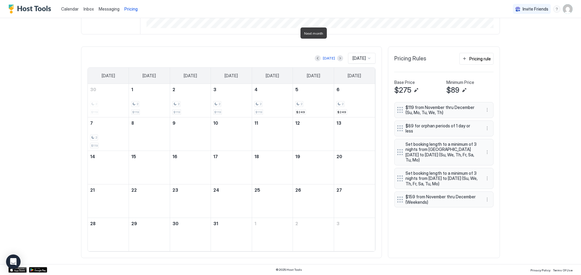
scroll to position [156, 0]
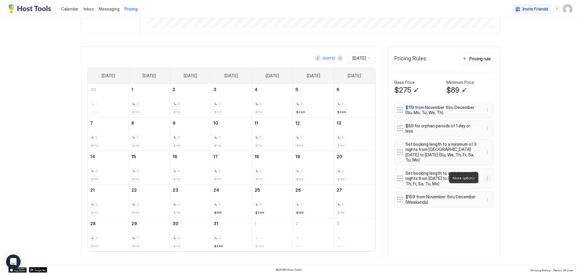
click at [484, 179] on button "More options" at bounding box center [486, 178] width 7 height 7
click at [483, 188] on div "Edit" at bounding box center [492, 187] width 23 height 10
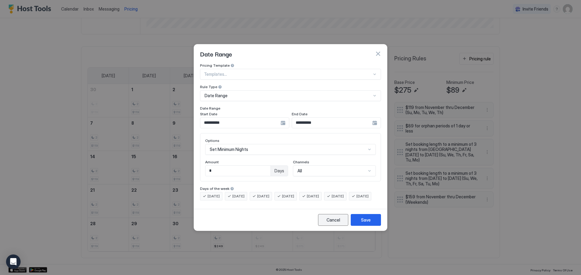
click at [328, 223] on div "Cancel" at bounding box center [333, 220] width 14 height 6
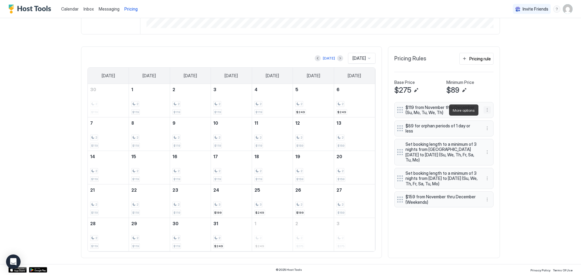
click at [488, 112] on button "More options" at bounding box center [486, 109] width 7 height 7
click at [485, 76] on div at bounding box center [290, 137] width 581 height 275
click at [470, 60] on div "Pricing rule" at bounding box center [479, 59] width 21 height 6
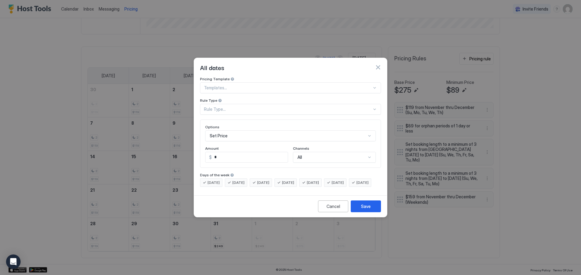
click at [264, 85] on div at bounding box center [288, 87] width 168 height 5
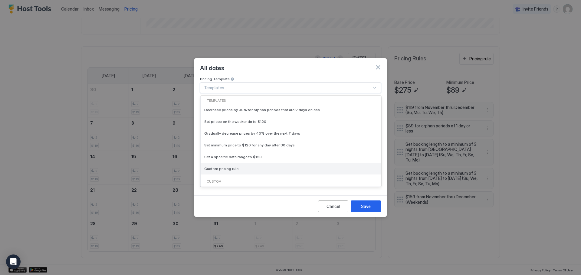
click at [248, 167] on div "Custom pricing rule" at bounding box center [290, 169] width 180 height 12
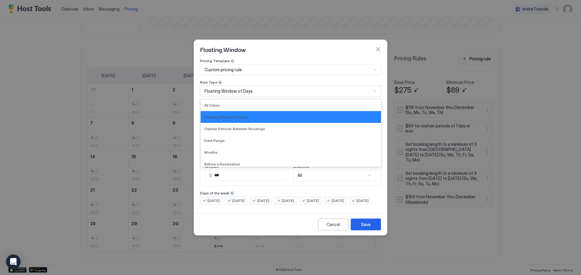
click at [236, 89] on span "Floating Window of Days" at bounding box center [228, 91] width 48 height 5
click at [228, 150] on div "Months" at bounding box center [290, 152] width 173 height 5
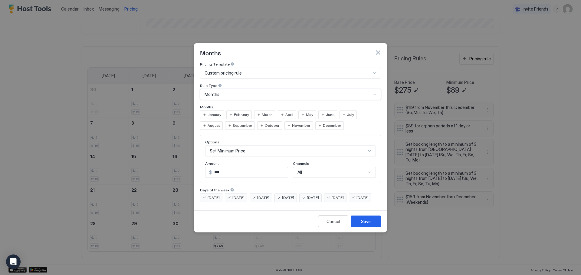
click at [213, 112] on span "January" at bounding box center [214, 114] width 14 height 5
click at [235, 112] on span "February" at bounding box center [241, 114] width 15 height 5
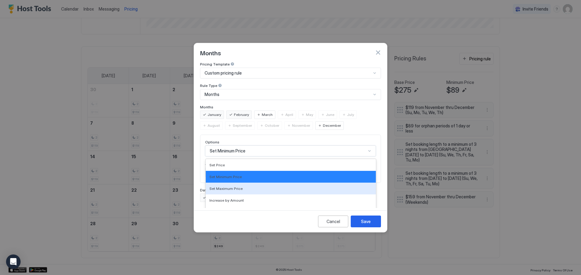
click at [260, 147] on div "17 results available. Use Up and Down to choose options, press Enter to select …" at bounding box center [290, 151] width 171 height 11
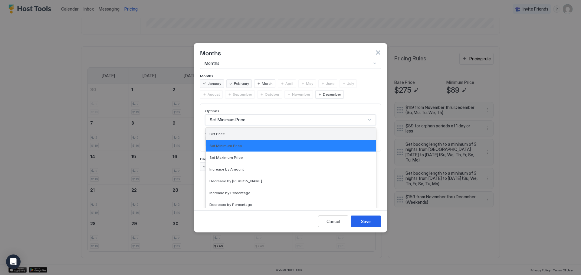
click at [228, 132] on div "Set Price" at bounding box center [290, 134] width 163 height 5
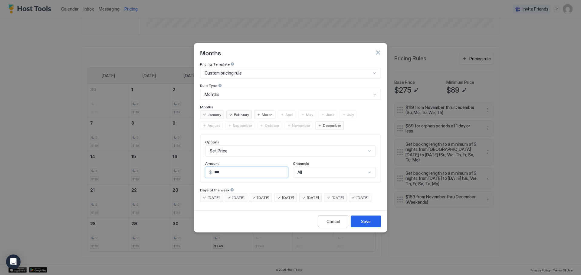
click at [227, 168] on input "***" at bounding box center [250, 173] width 76 height 10
type input "***"
click at [338, 194] on div "[DATE]" at bounding box center [335, 198] width 22 height 8
click at [356, 201] on span "[DATE]" at bounding box center [362, 197] width 12 height 5
click at [319, 195] on span "[DATE]" at bounding box center [313, 197] width 12 height 5
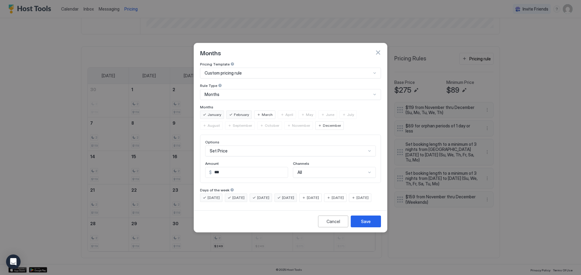
click at [356, 201] on span "[DATE]" at bounding box center [362, 197] width 12 height 5
click at [366, 225] on div "Save" at bounding box center [366, 222] width 10 height 6
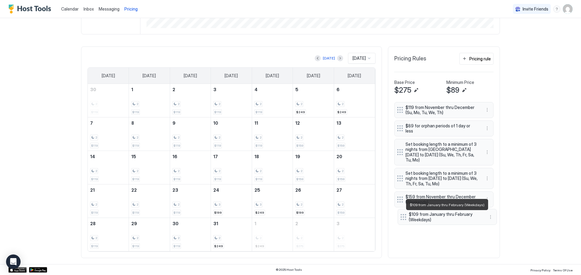
click at [436, 221] on span "$109 from January thru February (Weekdays)" at bounding box center [445, 217] width 72 height 11
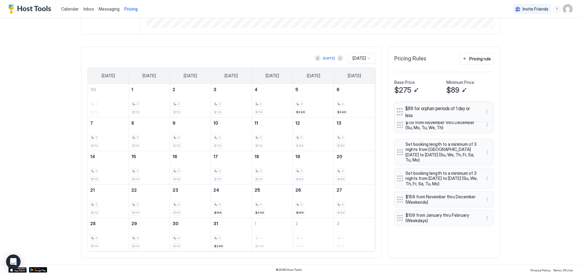
drag, startPoint x: 432, startPoint y: 127, endPoint x: 432, endPoint y: 110, distance: 16.9
click at [432, 110] on span "$89 for orphan periods of 1 day or less" at bounding box center [441, 111] width 72 height 13
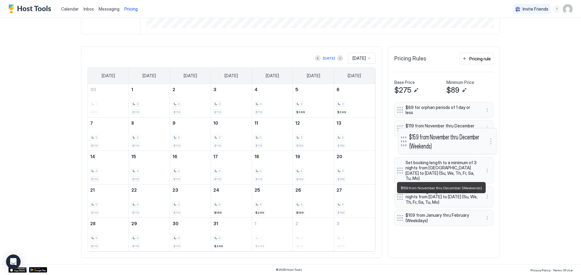
drag, startPoint x: 430, startPoint y: 203, endPoint x: 429, endPoint y: 146, distance: 57.5
click at [429, 146] on span "$159 from November thru December (Weekends)" at bounding box center [445, 141] width 72 height 18
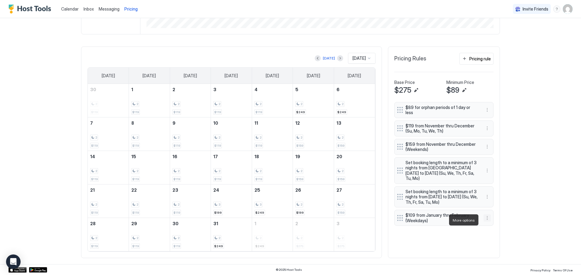
click at [483, 221] on button "More options" at bounding box center [486, 218] width 7 height 7
click at [504, 217] on div at bounding box center [290, 137] width 581 height 275
click at [470, 60] on div "Pricing rule" at bounding box center [479, 59] width 21 height 6
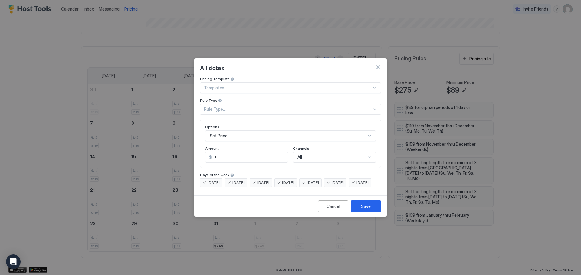
click at [239, 85] on div at bounding box center [288, 87] width 168 height 5
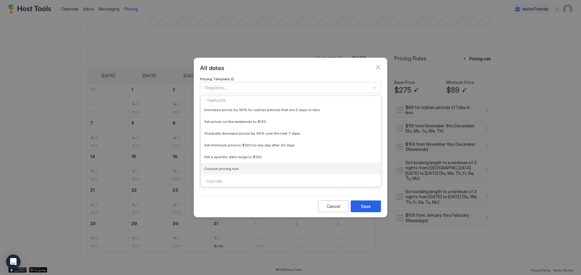
click at [228, 167] on span "Custom pricing rule" at bounding box center [221, 169] width 34 height 5
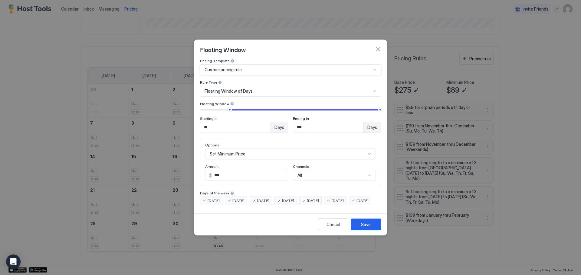
click at [236, 89] on span "Floating Window of Days" at bounding box center [228, 91] width 48 height 5
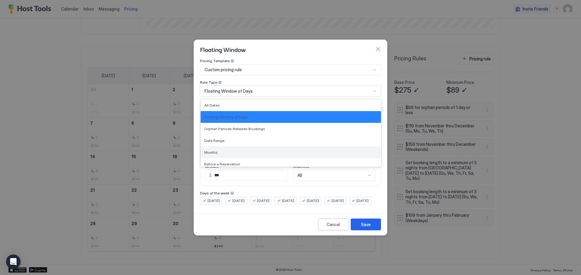
click at [228, 150] on div "Months" at bounding box center [290, 152] width 173 height 5
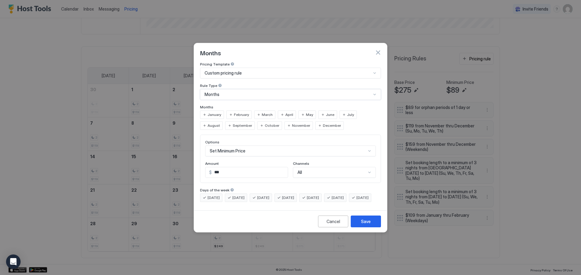
click at [213, 112] on div "January" at bounding box center [212, 115] width 24 height 8
click at [234, 112] on span "February" at bounding box center [241, 114] width 15 height 5
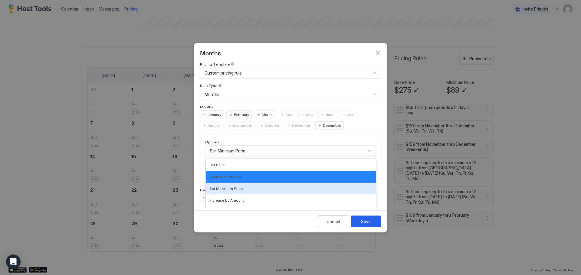
click at [241, 147] on div "17 results available. Use Up and Down to choose options, press Enter to select …" at bounding box center [290, 151] width 171 height 11
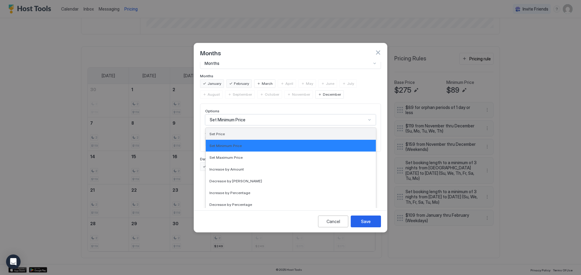
click at [228, 132] on div "Set Price" at bounding box center [290, 134] width 163 height 5
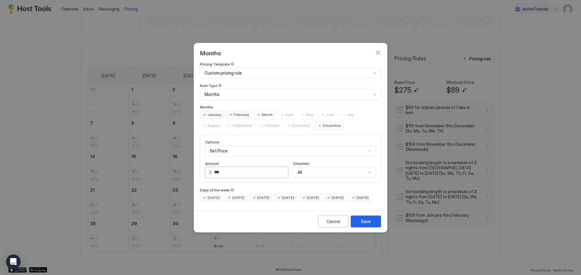
click at [232, 168] on input "***" at bounding box center [250, 173] width 76 height 10
type input "***"
click at [213, 195] on span "[DATE]" at bounding box center [213, 197] width 12 height 5
drag, startPoint x: 231, startPoint y: 194, endPoint x: 248, endPoint y: 194, distance: 17.2
click at [231, 194] on div "[DATE]" at bounding box center [236, 198] width 22 height 8
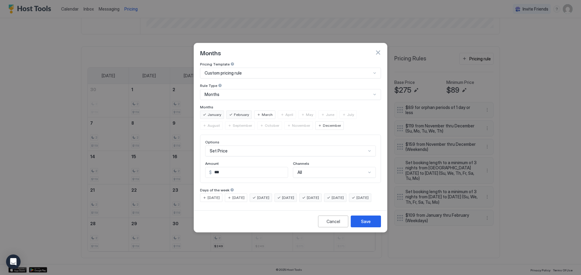
drag, startPoint x: 260, startPoint y: 193, endPoint x: 281, endPoint y: 194, distance: 20.6
click at [263, 195] on span "[DATE]" at bounding box center [263, 197] width 12 height 5
click at [293, 195] on span "[DATE]" at bounding box center [288, 197] width 12 height 5
click at [269, 195] on span "[DATE]" at bounding box center [263, 197] width 12 height 5
click at [356, 201] on span "[DATE]" at bounding box center [362, 197] width 12 height 5
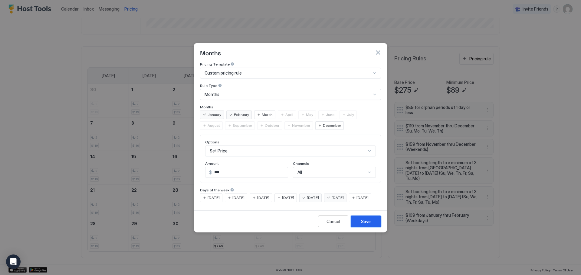
click at [366, 225] on div "Save" at bounding box center [366, 222] width 10 height 6
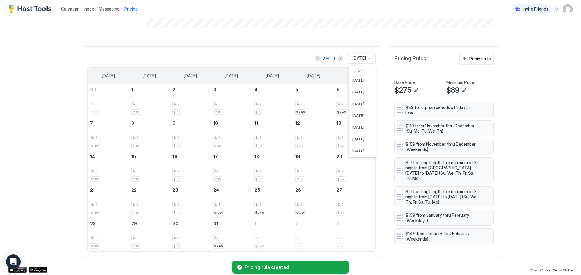
click at [361, 61] on div "[DATE]" at bounding box center [362, 58] width 28 height 11
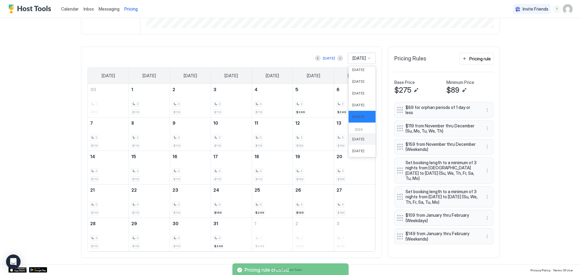
click at [356, 138] on span "[DATE]" at bounding box center [358, 139] width 12 height 5
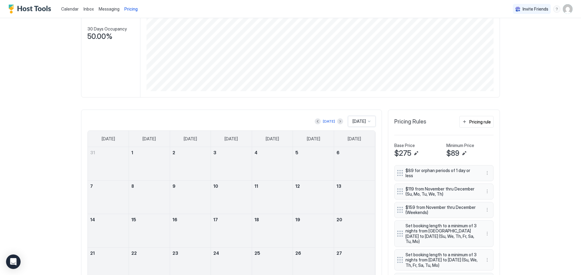
scroll to position [126, 0]
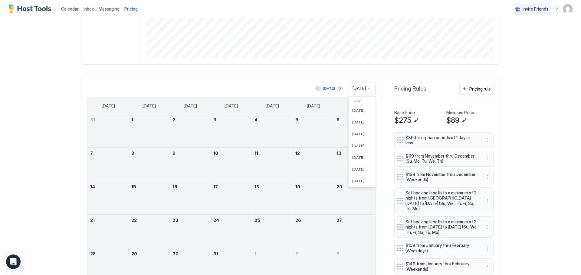
click at [355, 90] on span "[DATE]" at bounding box center [358, 88] width 13 height 5
click at [363, 111] on div "[DATE]" at bounding box center [362, 110] width 20 height 5
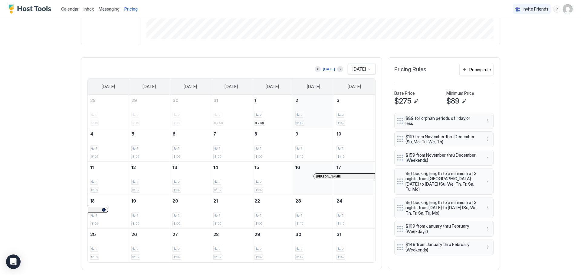
scroll to position [156, 0]
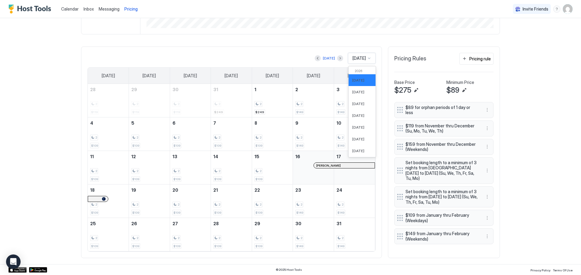
click at [364, 56] on div "[DATE]" at bounding box center [359, 58] width 15 height 5
click at [356, 90] on span "[DATE]" at bounding box center [358, 92] width 12 height 5
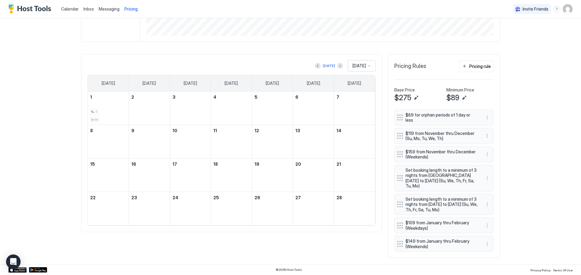
scroll to position [151, 0]
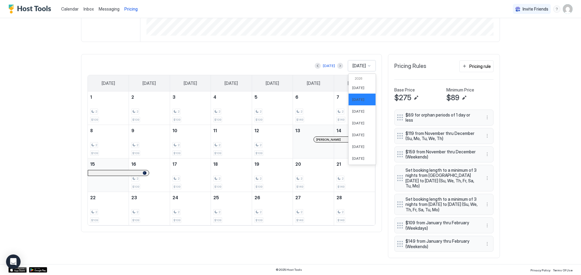
click at [360, 63] on span "[DATE]" at bounding box center [358, 65] width 13 height 5
click at [353, 109] on span "[DATE]" at bounding box center [358, 111] width 12 height 5
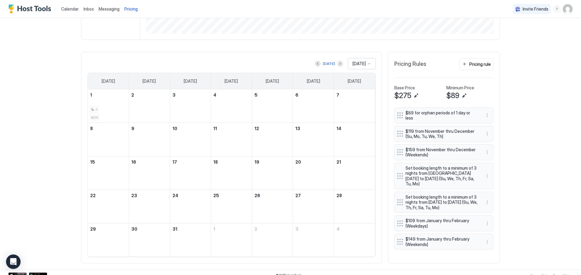
scroll to position [156, 0]
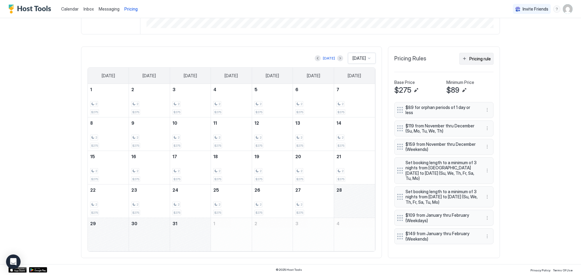
click at [466, 56] on button "Pricing rule" at bounding box center [476, 59] width 34 height 12
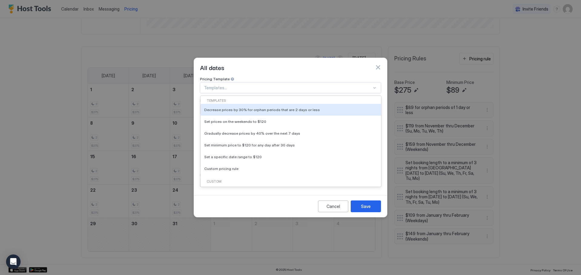
click at [264, 85] on div at bounding box center [288, 87] width 168 height 5
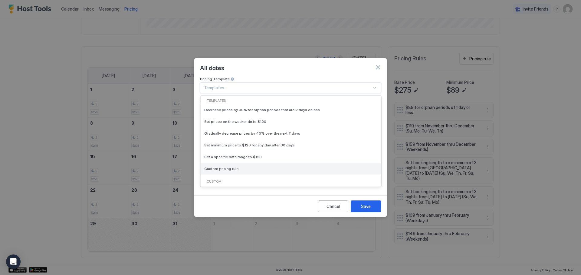
click at [237, 167] on div "Custom pricing rule" at bounding box center [290, 169] width 173 height 5
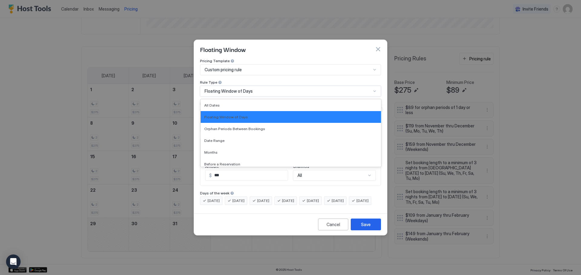
click at [254, 89] on div "Floating Window of Days" at bounding box center [287, 91] width 167 height 5
click at [235, 150] on div "Months" at bounding box center [290, 152] width 173 height 5
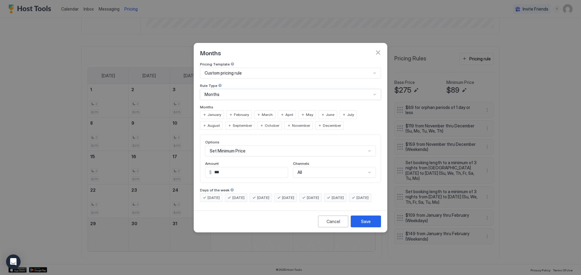
click at [266, 112] on span "March" at bounding box center [267, 114] width 11 height 5
click at [226, 168] on input "***" at bounding box center [250, 173] width 76 height 10
type input "***"
click at [319, 195] on span "[DATE]" at bounding box center [313, 197] width 12 height 5
click at [341, 195] on span "[DATE]" at bounding box center [337, 197] width 12 height 5
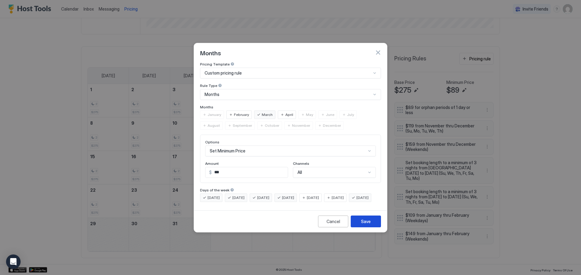
click at [367, 225] on div "Save" at bounding box center [366, 222] width 10 height 6
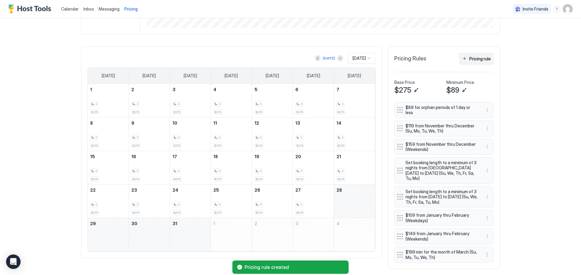
click at [467, 60] on button "Pricing rule" at bounding box center [476, 59] width 34 height 12
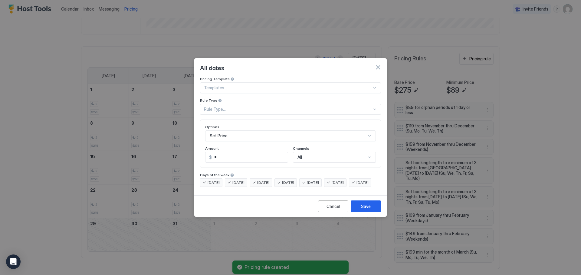
click at [265, 83] on div "Templates..." at bounding box center [290, 88] width 181 height 11
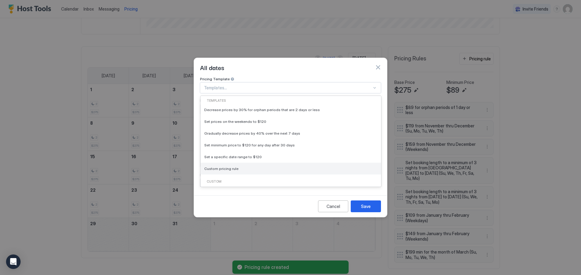
click at [233, 168] on div "Custom pricing rule" at bounding box center [290, 169] width 180 height 12
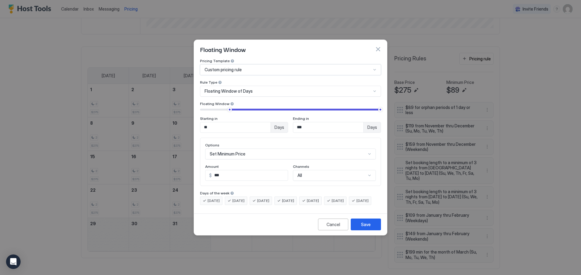
click at [246, 89] on div "Floating Window of Days" at bounding box center [290, 91] width 181 height 11
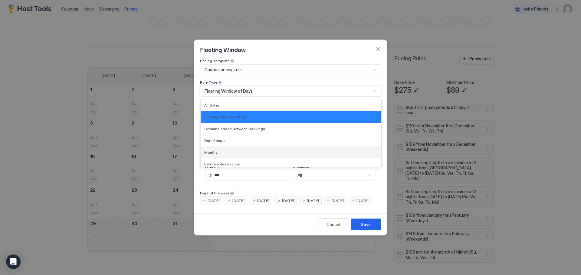
click at [226, 150] on div "Months" at bounding box center [290, 152] width 173 height 5
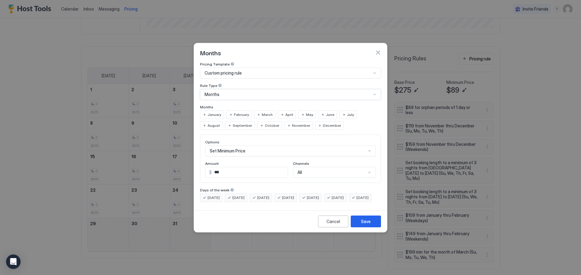
click at [264, 112] on span "March" at bounding box center [267, 114] width 11 height 5
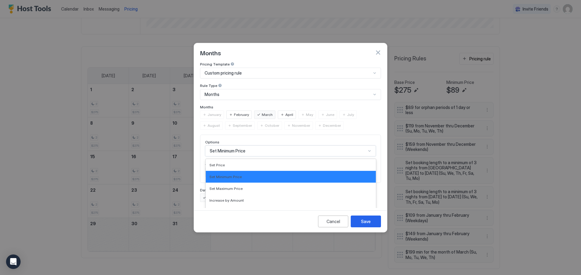
scroll to position [31, 0]
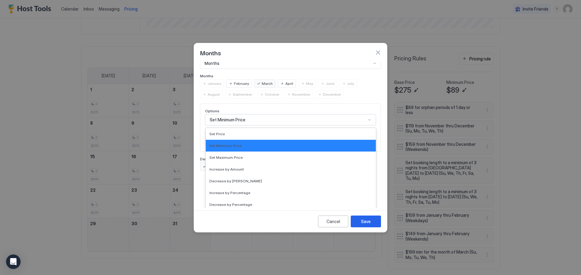
click at [243, 125] on div "17 results available. Use Up and Down to choose options, press Enter to select …" at bounding box center [290, 120] width 171 height 11
click at [235, 132] on div "Set Price" at bounding box center [290, 134] width 163 height 5
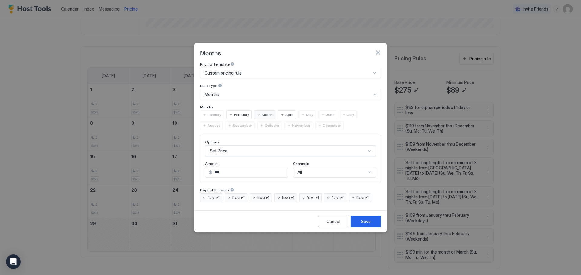
click at [230, 168] on input "***" at bounding box center [250, 173] width 76 height 10
type input "*"
type input "***"
click at [319, 195] on span "[DATE]" at bounding box center [313, 197] width 12 height 5
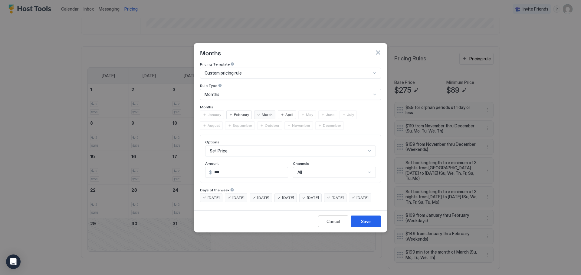
click at [356, 201] on span "[DATE]" at bounding box center [362, 197] width 12 height 5
click at [217, 195] on span "[DATE]" at bounding box center [213, 197] width 12 height 5
click at [230, 194] on div "[DATE]" at bounding box center [236, 198] width 22 height 8
click at [262, 195] on span "[DATE]" at bounding box center [263, 197] width 12 height 5
click at [294, 195] on span "[DATE]" at bounding box center [288, 197] width 12 height 5
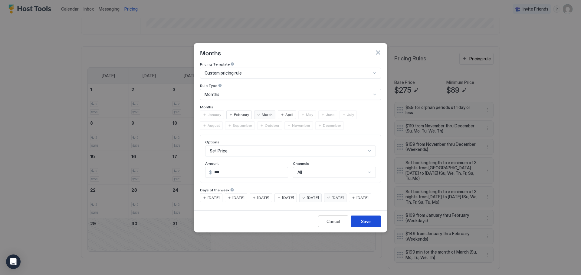
click at [367, 223] on button "Save" at bounding box center [365, 222] width 30 height 12
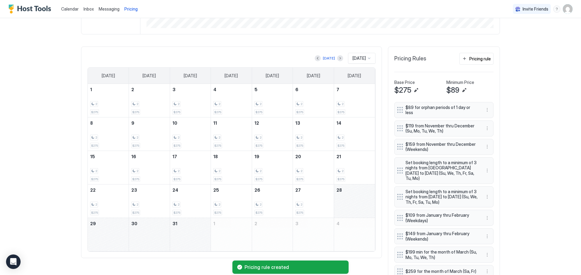
click at [352, 60] on span "[DATE]" at bounding box center [358, 58] width 13 height 5
click at [352, 94] on span "[DATE]" at bounding box center [358, 92] width 12 height 5
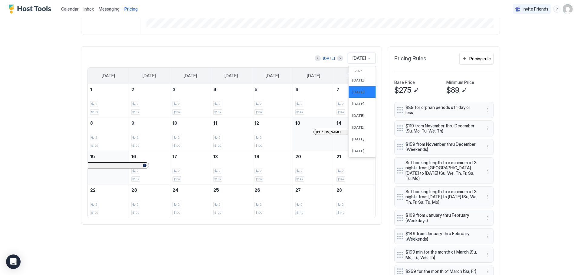
click at [358, 58] on span "[DATE]" at bounding box center [358, 58] width 13 height 5
click at [356, 102] on span "[DATE]" at bounding box center [358, 104] width 12 height 5
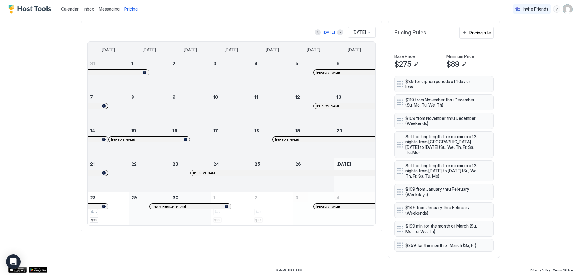
scroll to position [184, 0]
click at [348, 30] on div "[DATE]" at bounding box center [362, 32] width 28 height 11
click at [363, 55] on div "[DATE]" at bounding box center [362, 55] width 20 height 5
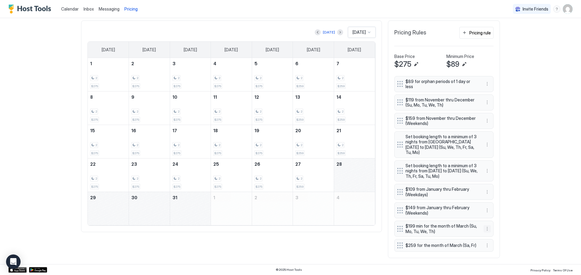
click at [486, 229] on button "More options" at bounding box center [486, 229] width 7 height 7
click at [486, 240] on div "Edit" at bounding box center [492, 238] width 23 height 10
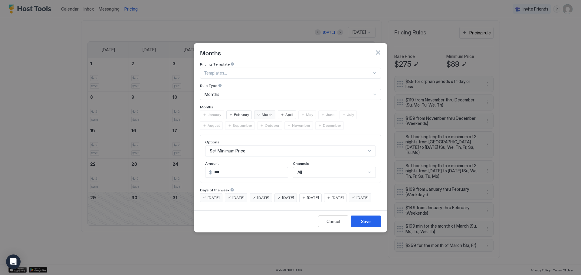
scroll to position [31, 0]
click at [236, 146] on div "Set Minimum Price" at bounding box center [290, 151] width 171 height 11
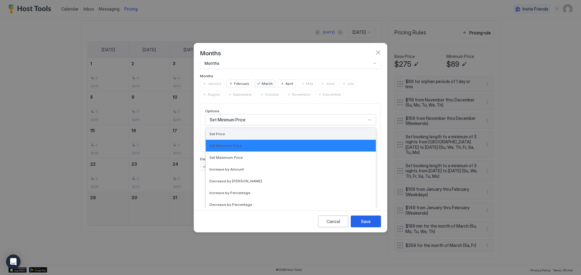
click at [236, 132] on div "Set Price" at bounding box center [290, 134] width 163 height 5
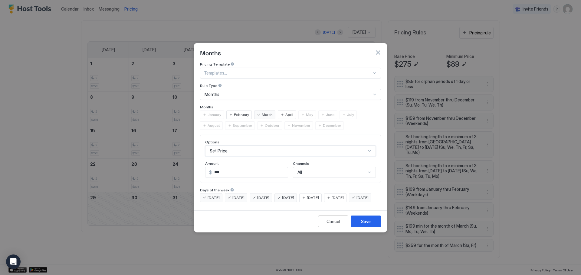
scroll to position [0, 0]
click at [372, 228] on button "Save" at bounding box center [365, 222] width 30 height 12
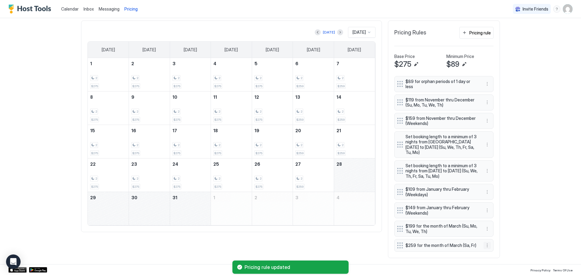
click at [485, 246] on button "More options" at bounding box center [486, 245] width 7 height 7
click at [494, 219] on span "Edit" at bounding box center [493, 217] width 7 height 5
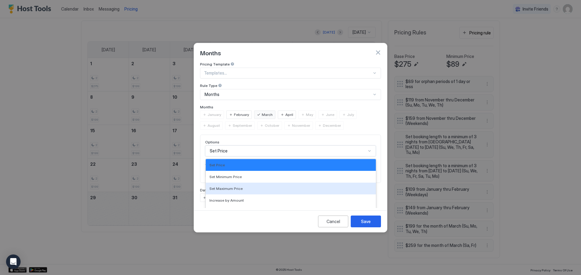
scroll to position [31, 0]
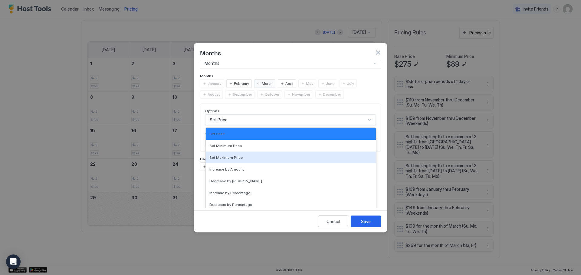
click at [233, 125] on div "17 results available. Use Up and Down to choose options, press Enter to select …" at bounding box center [290, 120] width 171 height 11
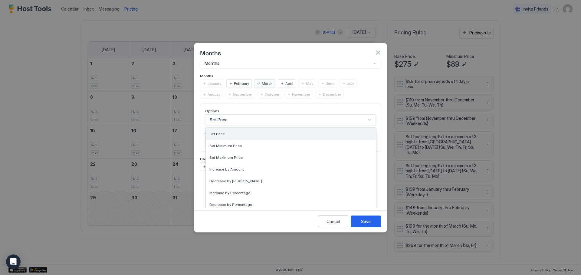
click at [237, 132] on div "Set Price" at bounding box center [290, 134] width 163 height 5
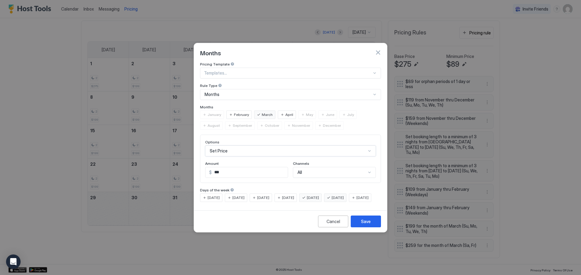
scroll to position [0, 0]
click at [373, 226] on button "Save" at bounding box center [365, 222] width 30 height 12
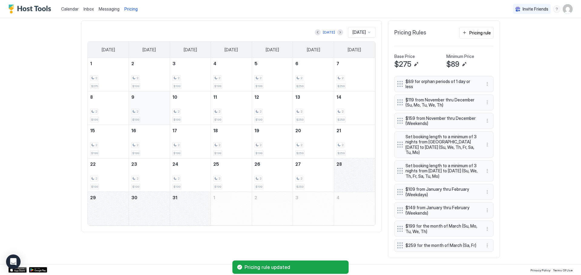
click at [151, 104] on div "2 $199" at bounding box center [149, 108] width 36 height 28
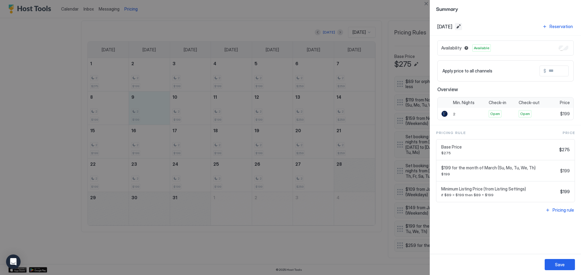
click at [462, 25] on button "Edit date range" at bounding box center [457, 26] width 7 height 7
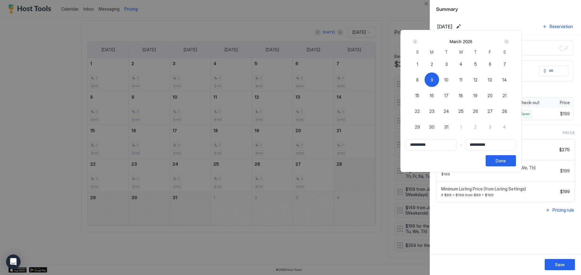
click at [477, 80] on span "12" at bounding box center [475, 80] width 4 height 6
type input "**********"
click at [433, 78] on span "9" at bounding box center [431, 80] width 3 height 6
type input "**********"
click at [482, 81] on div "12" at bounding box center [475, 80] width 15 height 15
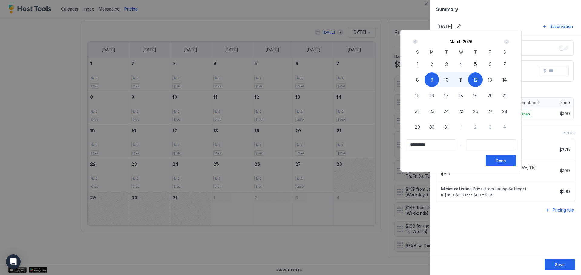
type input "**********"
click at [506, 162] on div "Done" at bounding box center [500, 161] width 10 height 6
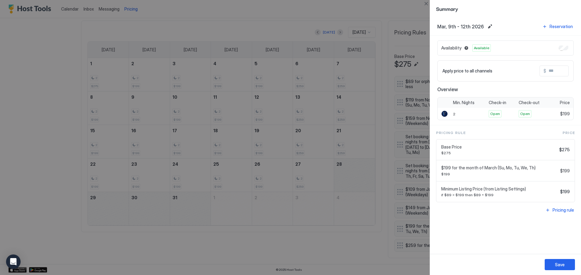
click at [557, 71] on input "Input Field" at bounding box center [570, 71] width 48 height 10
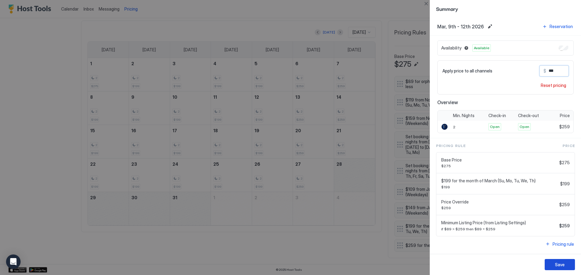
type input "***"
click at [558, 266] on div "Save" at bounding box center [560, 265] width 10 height 6
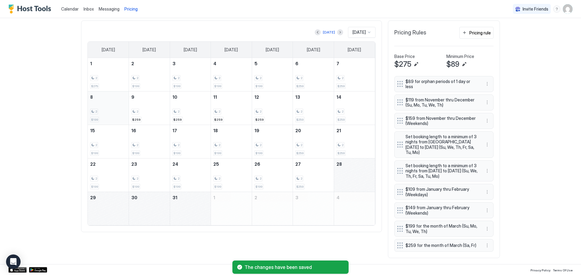
click at [106, 110] on div "2" at bounding box center [108, 112] width 36 height 6
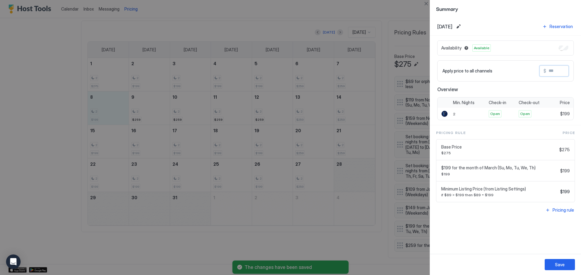
click at [550, 74] on input "Input Field" at bounding box center [570, 71] width 48 height 10
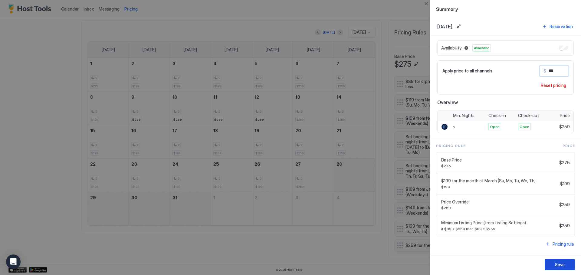
type input "***"
click at [559, 265] on div "Save" at bounding box center [560, 265] width 10 height 6
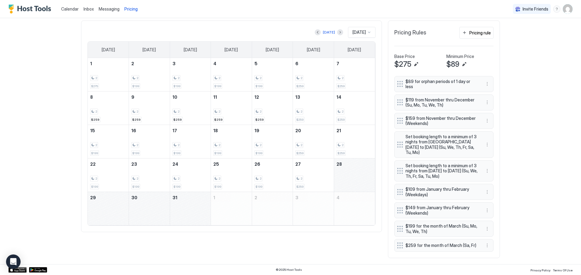
click at [352, 30] on span "[DATE]" at bounding box center [358, 32] width 13 height 5
click at [354, 88] on span "[DATE]" at bounding box center [358, 89] width 12 height 5
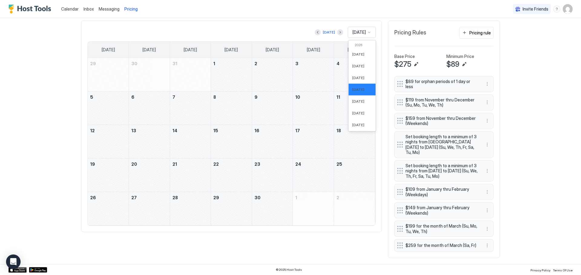
click at [355, 30] on span "[DATE]" at bounding box center [358, 32] width 13 height 5
click at [356, 79] on div "[DATE]" at bounding box center [361, 78] width 27 height 12
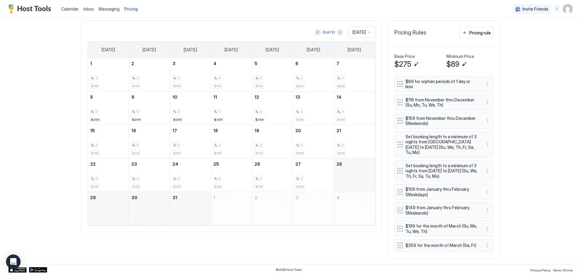
click at [352, 30] on span "[DATE]" at bounding box center [358, 32] width 13 height 5
click at [353, 100] on span "[DATE]" at bounding box center [358, 101] width 12 height 5
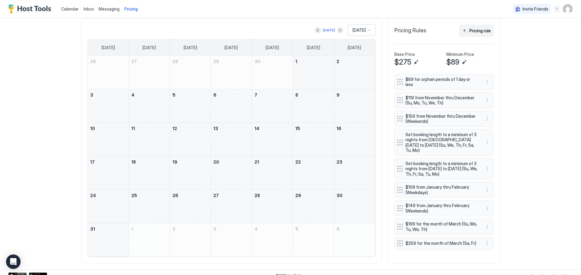
click at [465, 31] on button "Pricing rule" at bounding box center [476, 31] width 34 height 12
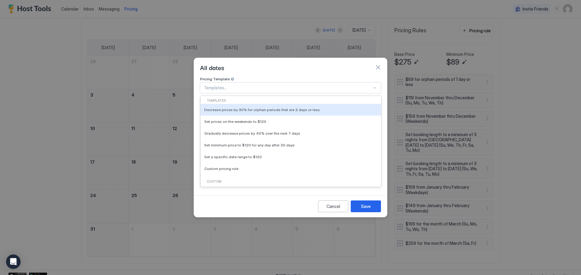
click at [233, 85] on div at bounding box center [288, 87] width 168 height 5
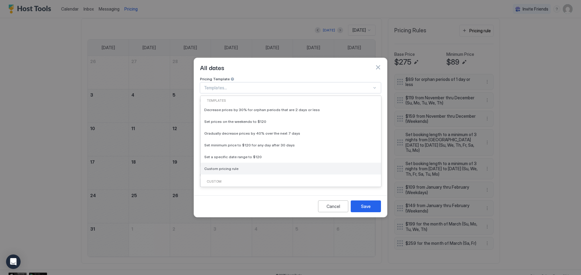
click at [233, 167] on span "Custom pricing rule" at bounding box center [221, 169] width 34 height 5
type input "***"
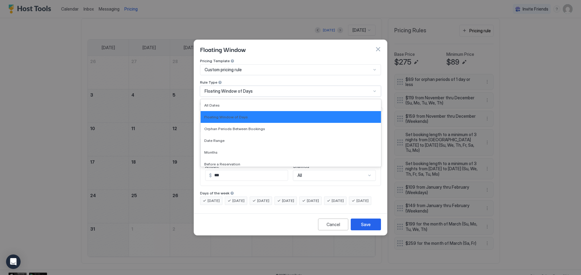
click at [246, 89] on div "Floating Window of Days" at bounding box center [290, 91] width 181 height 11
click at [234, 138] on div "Date Range" at bounding box center [290, 140] width 173 height 5
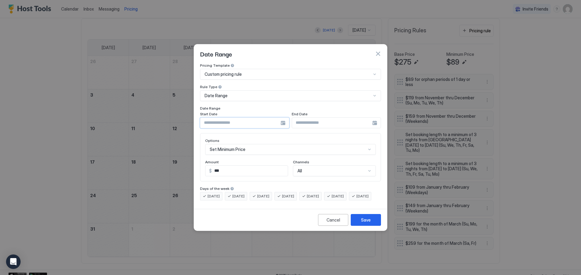
click at [279, 120] on input "Input Field" at bounding box center [240, 123] width 80 height 10
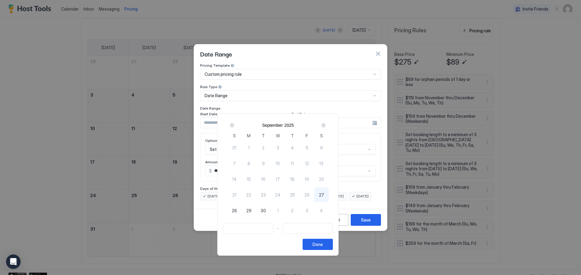
click at [326, 126] on div "Next" at bounding box center [323, 125] width 5 height 5
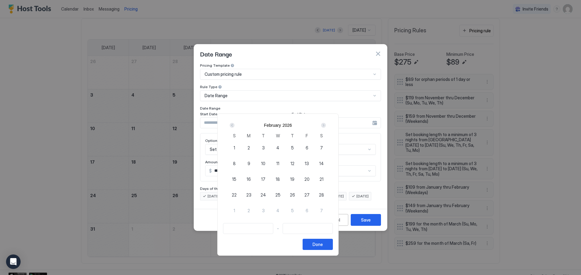
click at [326, 126] on div "Next" at bounding box center [323, 125] width 5 height 5
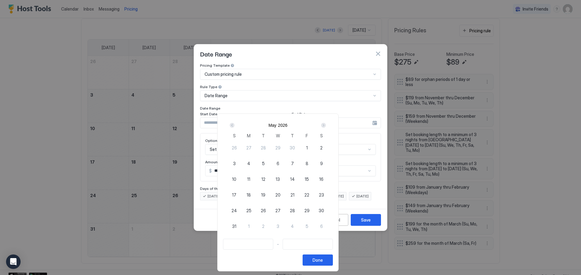
click at [314, 196] on div "22" at bounding box center [306, 195] width 15 height 15
type input "**********"
click at [251, 212] on span "25" at bounding box center [248, 211] width 5 height 6
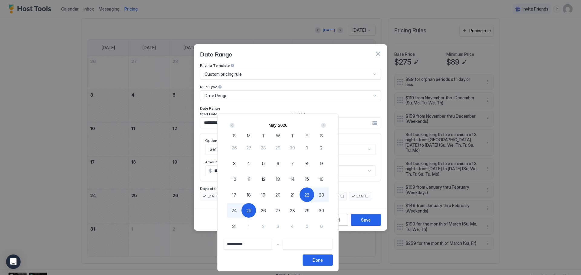
type input "**********"
click at [323, 262] on div "Done" at bounding box center [317, 260] width 10 height 6
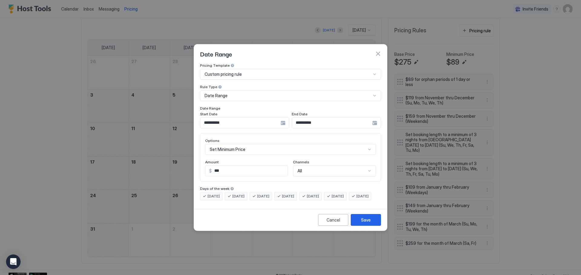
click at [244, 166] on input "***" at bounding box center [250, 171] width 76 height 10
click at [249, 146] on div "Set Minimum Price" at bounding box center [290, 149] width 171 height 11
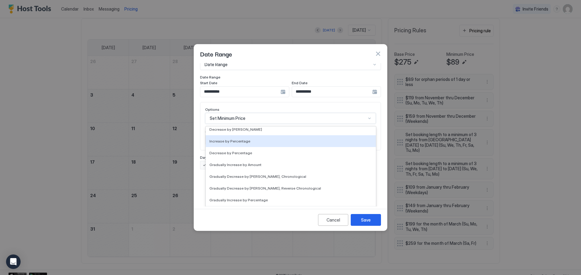
scroll to position [110, 0]
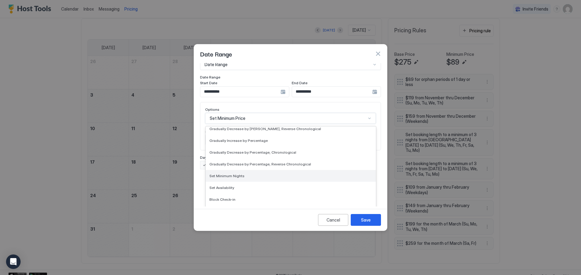
click at [244, 174] on div "Set Minimum Nights" at bounding box center [290, 176] width 163 height 5
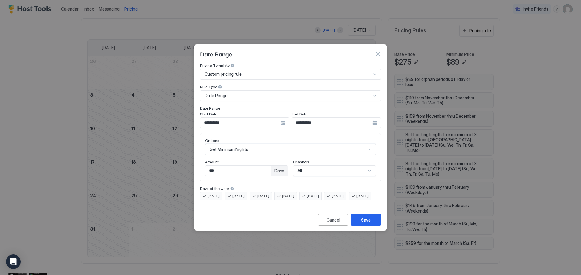
scroll to position [0, 0]
drag, startPoint x: 259, startPoint y: 165, endPoint x: 190, endPoint y: 155, distance: 69.9
click at [190, 155] on div "**********" at bounding box center [290, 137] width 581 height 275
type input "*"
click at [359, 224] on button "Save" at bounding box center [365, 220] width 30 height 12
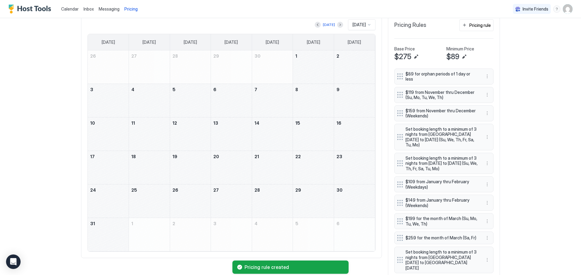
scroll to position [208, 0]
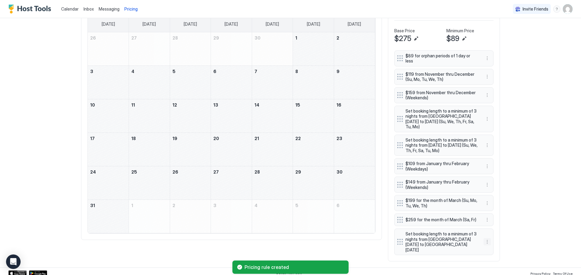
click at [483, 243] on button "More options" at bounding box center [486, 242] width 7 height 7
click at [492, 250] on span "Edit" at bounding box center [493, 250] width 7 height 5
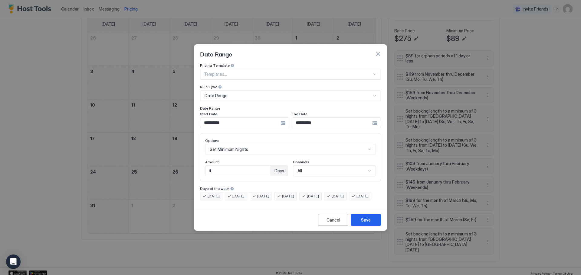
click at [282, 118] on div "**********" at bounding box center [244, 123] width 89 height 11
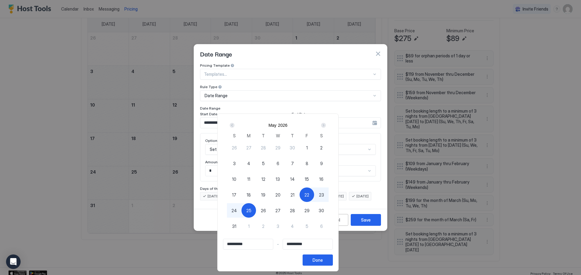
click at [310, 44] on div at bounding box center [290, 137] width 581 height 275
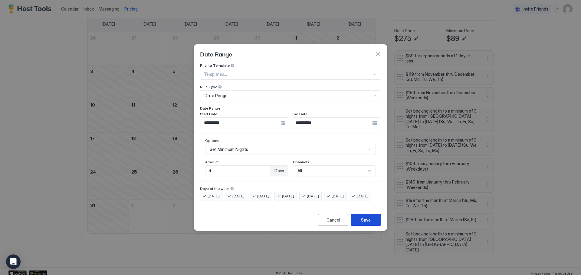
click at [372, 226] on button "Save" at bounding box center [365, 220] width 30 height 12
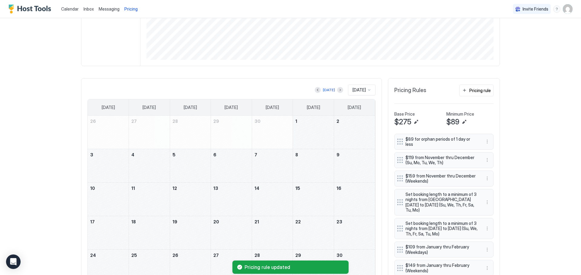
scroll to position [117, 0]
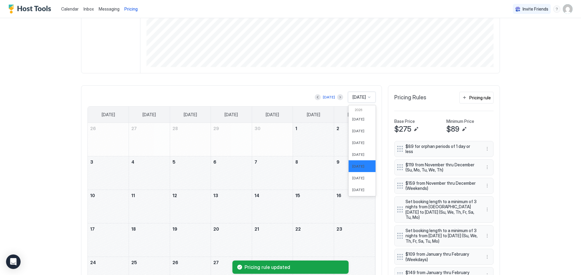
click at [352, 99] on span "[DATE]" at bounding box center [358, 97] width 13 height 5
click at [358, 158] on span "[DATE]" at bounding box center [358, 160] width 12 height 5
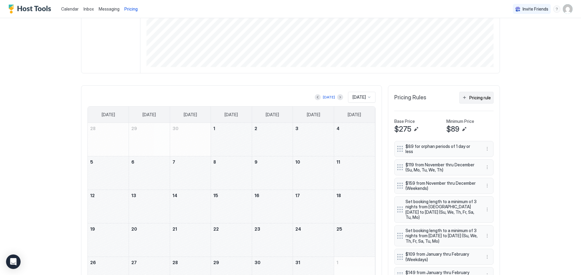
click at [474, 98] on div "Pricing rule" at bounding box center [479, 98] width 21 height 6
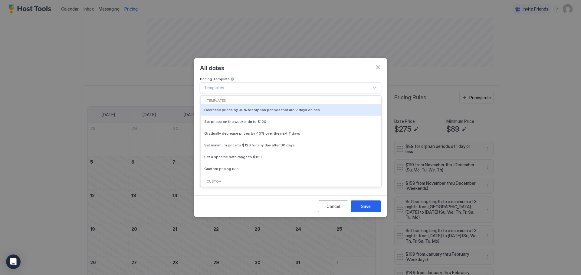
click at [240, 85] on div at bounding box center [288, 87] width 168 height 5
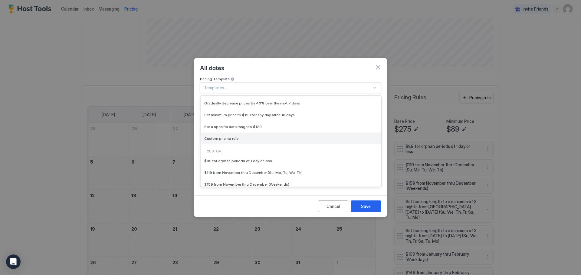
click at [240, 136] on div "Custom pricing rule" at bounding box center [290, 138] width 173 height 5
type input "***"
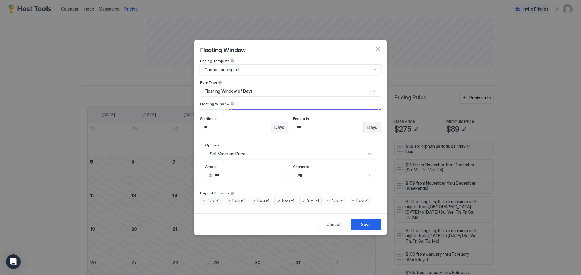
click at [245, 89] on span "Floating Window of Days" at bounding box center [228, 91] width 48 height 5
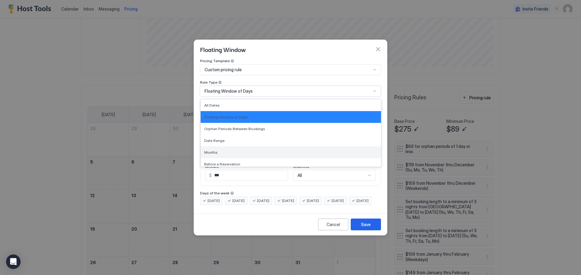
scroll to position [15, 0]
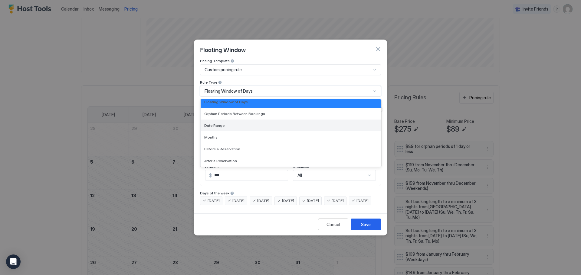
click at [240, 123] on div "Date Range" at bounding box center [290, 125] width 173 height 5
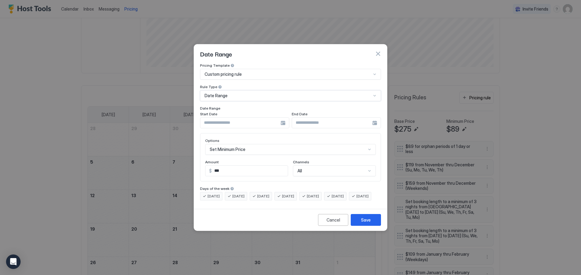
click at [285, 118] on div at bounding box center [244, 123] width 89 height 11
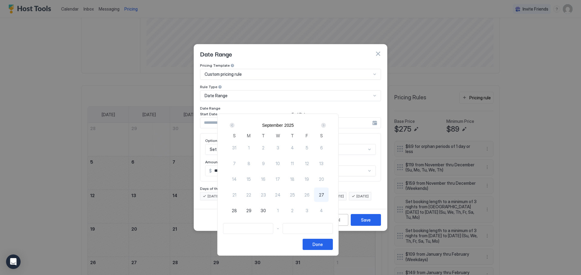
click at [326, 125] on div "Next" at bounding box center [323, 125] width 5 height 5
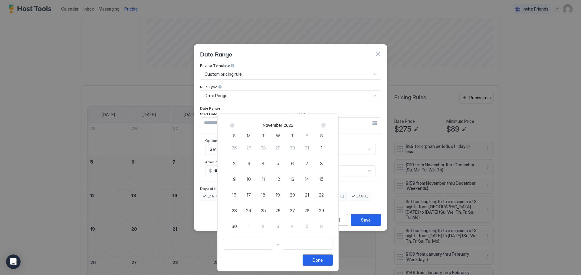
click at [326, 125] on div "Next" at bounding box center [323, 125] width 5 height 5
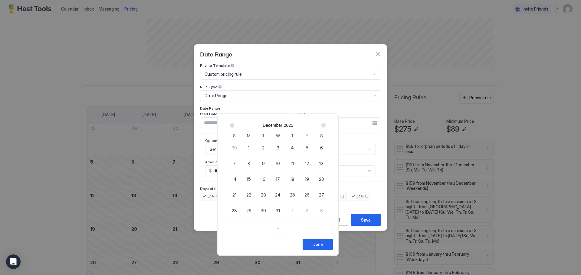
click at [326, 125] on div "Next" at bounding box center [323, 125] width 5 height 5
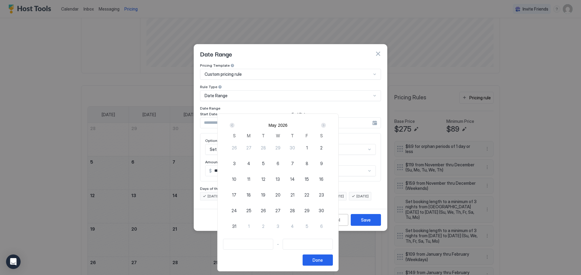
click at [326, 125] on div "Next" at bounding box center [323, 125] width 5 height 5
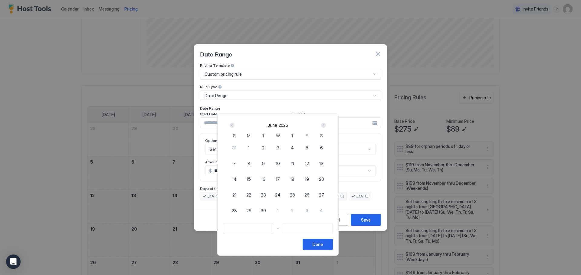
click at [326, 125] on div "Next" at bounding box center [323, 125] width 5 height 5
click at [308, 148] on span "3" at bounding box center [306, 148] width 3 height 6
type input "**********"
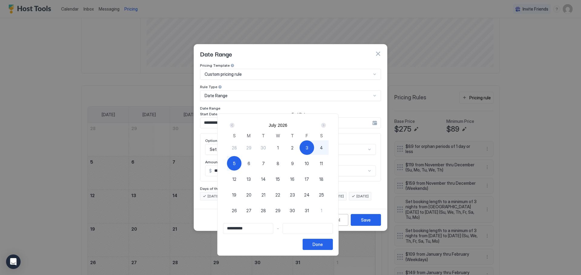
click at [241, 165] on div "5" at bounding box center [234, 163] width 15 height 15
type input "**********"
click at [333, 244] on button "Done" at bounding box center [317, 244] width 30 height 11
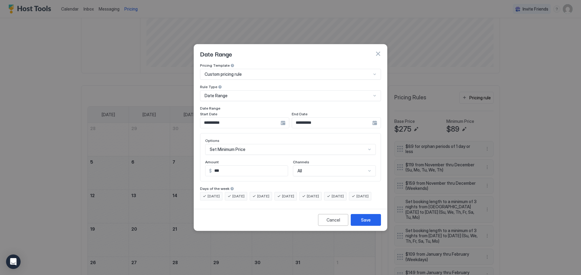
scroll to position [31, 0]
click at [256, 146] on div "Set Minimum Price" at bounding box center [290, 149] width 171 height 11
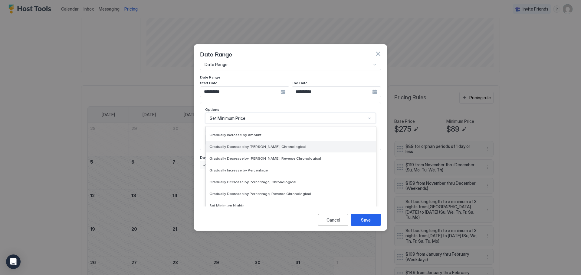
scroll to position [110, 0]
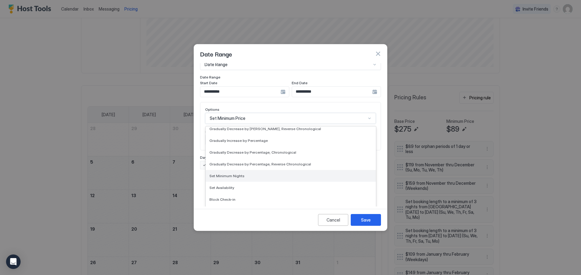
click at [243, 174] on div "Set Minimum Nights" at bounding box center [290, 176] width 163 height 5
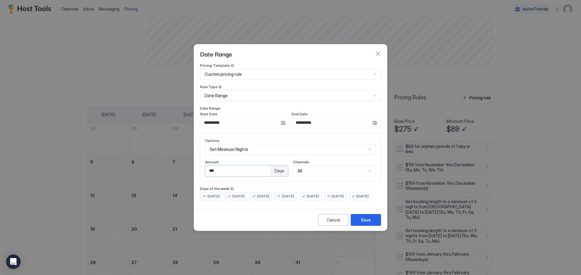
drag, startPoint x: 240, startPoint y: 165, endPoint x: 195, endPoint y: 162, distance: 45.5
click at [195, 162] on div "**********" at bounding box center [290, 135] width 193 height 144
type input "*"
click at [365, 223] on div "Save" at bounding box center [366, 220] width 10 height 6
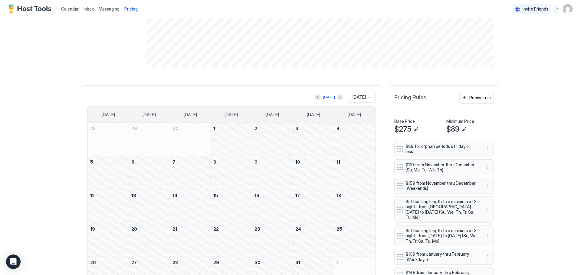
click at [357, 92] on div "[DATE]" at bounding box center [362, 97] width 28 height 11
click at [360, 139] on span "[DATE]" at bounding box center [358, 137] width 12 height 5
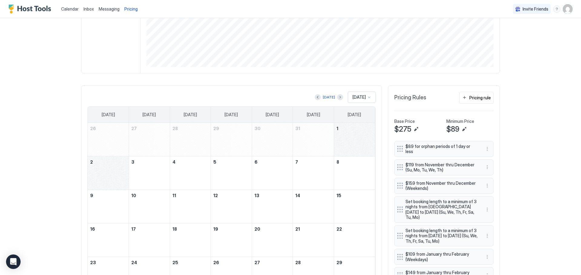
click at [366, 98] on div at bounding box center [368, 97] width 5 height 5
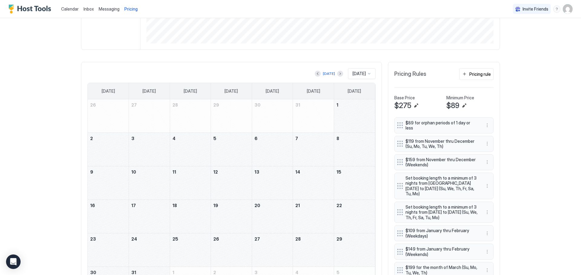
scroll to position [148, 0]
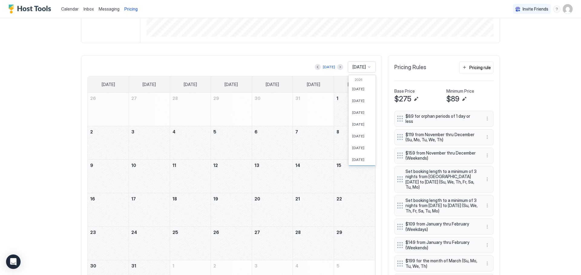
click at [362, 66] on span "[DATE]" at bounding box center [358, 66] width 13 height 5
click at [361, 67] on span "[DATE]" at bounding box center [358, 66] width 13 height 5
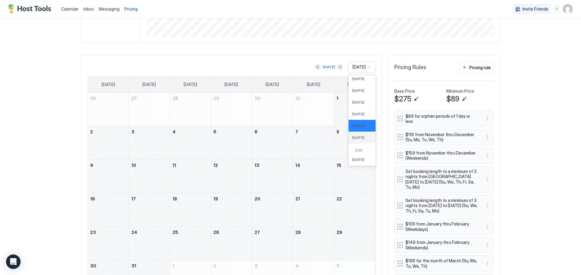
click at [356, 139] on span "[DATE]" at bounding box center [358, 137] width 12 height 5
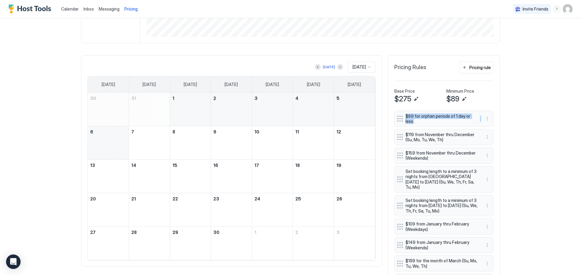
click at [536, 109] on div "Calendar Inbox Messaging Pricing Invite Friends TL Home Pricing Beach-Side Bung…" at bounding box center [290, 137] width 581 height 275
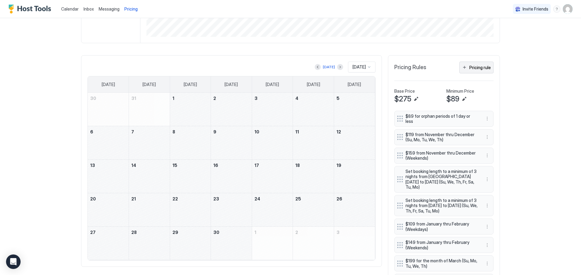
click at [482, 71] on button "Pricing rule" at bounding box center [476, 68] width 34 height 12
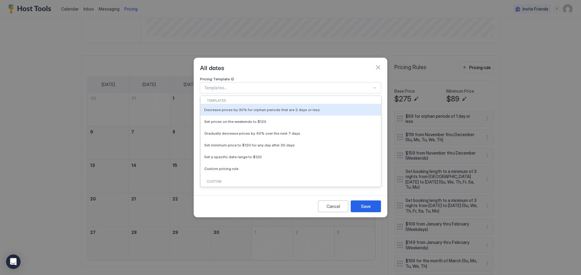
click at [287, 85] on div at bounding box center [288, 87] width 168 height 5
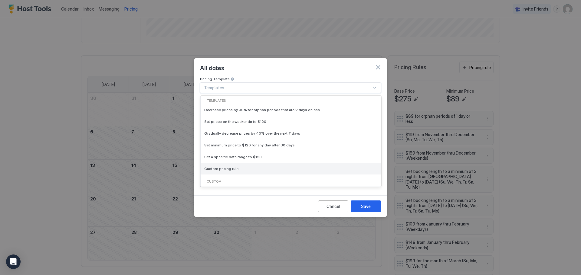
click at [239, 167] on div "Custom pricing rule" at bounding box center [290, 169] width 173 height 5
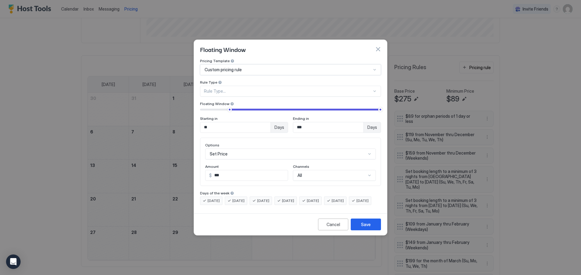
type input "***"
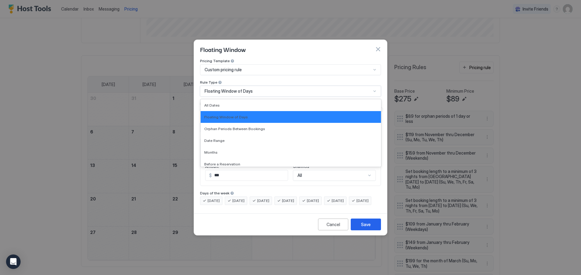
click at [249, 89] on span "Floating Window of Days" at bounding box center [228, 91] width 48 height 5
click at [237, 138] on div "Date Range" at bounding box center [290, 140] width 173 height 5
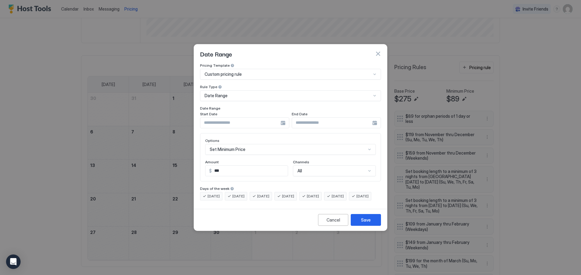
click at [282, 118] on div at bounding box center [244, 123] width 89 height 11
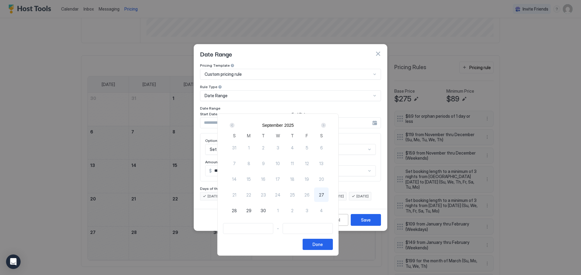
click at [327, 124] on div "Next" at bounding box center [323, 125] width 7 height 7
click at [327, 125] on div "Next" at bounding box center [323, 125] width 7 height 7
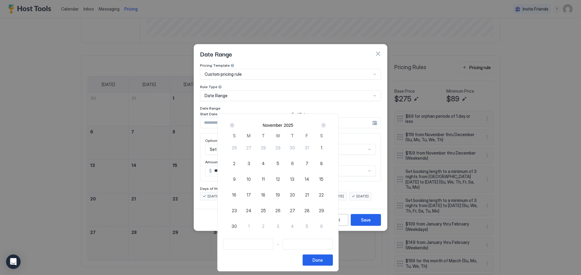
click at [326, 125] on div "Next" at bounding box center [323, 125] width 5 height 5
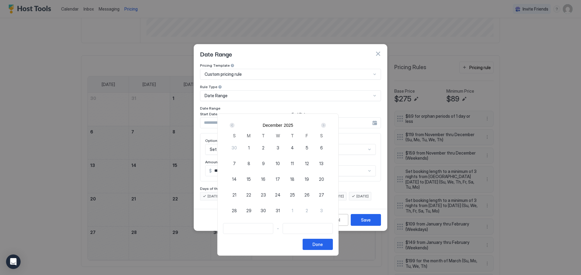
click at [326, 125] on div "Next" at bounding box center [323, 125] width 5 height 5
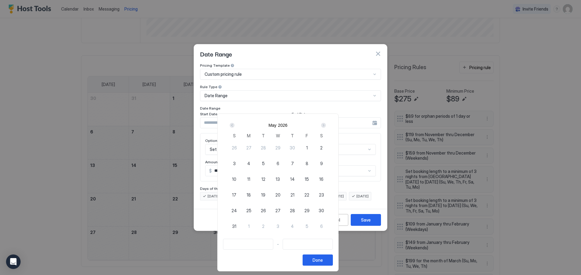
click at [326, 125] on div "Next" at bounding box center [323, 125] width 5 height 5
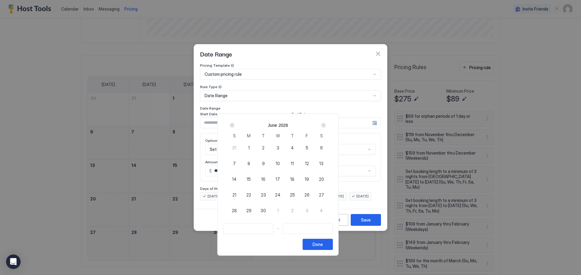
click at [326, 125] on div "Next" at bounding box center [323, 125] width 5 height 5
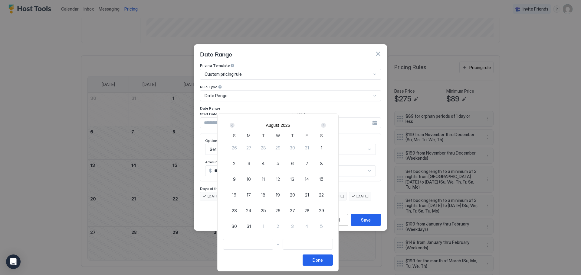
click at [326, 125] on div "Next" at bounding box center [323, 125] width 5 height 5
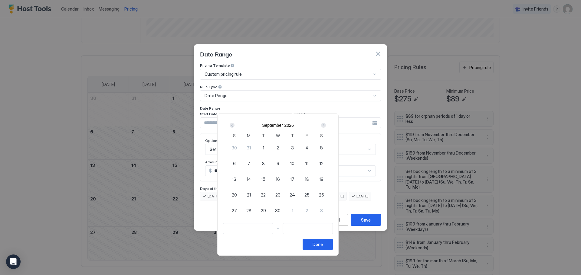
click at [308, 148] on span "4" at bounding box center [306, 148] width 3 height 6
type input "**********"
click at [250, 162] on span "7" at bounding box center [248, 164] width 3 height 6
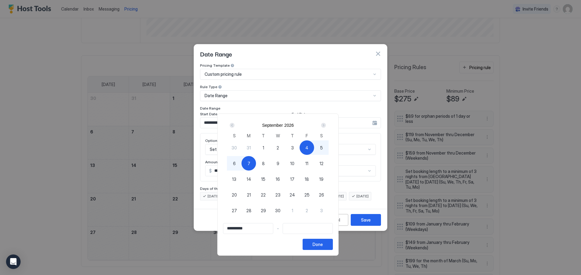
type input "**********"
click at [333, 248] on button "Done" at bounding box center [317, 244] width 30 height 11
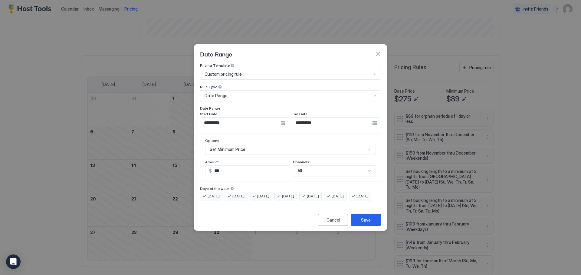
click at [258, 144] on div "Set Minimum Price" at bounding box center [290, 149] width 171 height 11
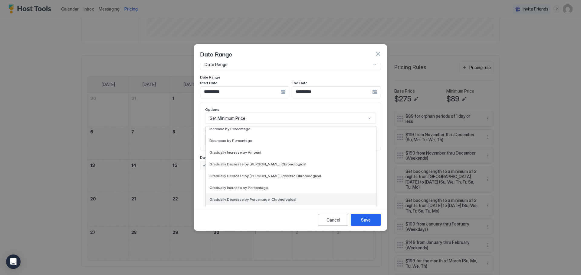
scroll to position [91, 0]
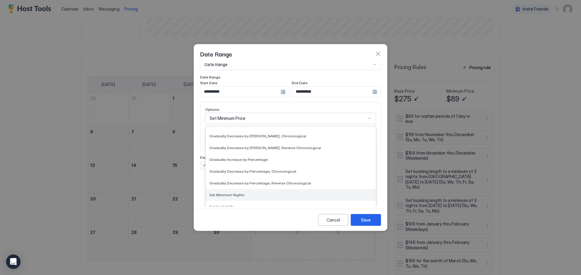
click at [246, 193] on div "Set Minimum Nights" at bounding box center [290, 195] width 163 height 5
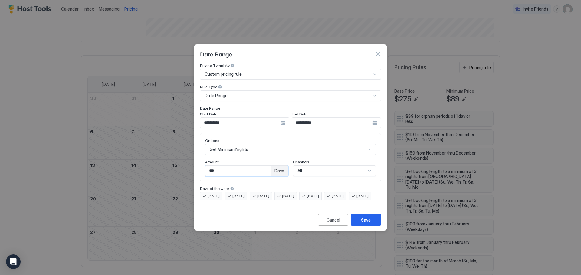
drag, startPoint x: 245, startPoint y: 167, endPoint x: 179, endPoint y: 151, distance: 68.1
click at [178, 153] on div "**********" at bounding box center [290, 137] width 581 height 275
type input "*"
click at [373, 225] on button "Save" at bounding box center [365, 220] width 30 height 12
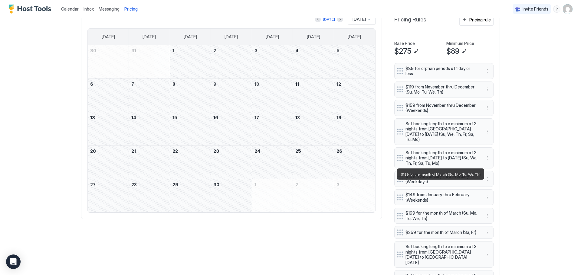
scroll to position [195, 0]
click at [359, 21] on span "[DATE]" at bounding box center [358, 19] width 13 height 5
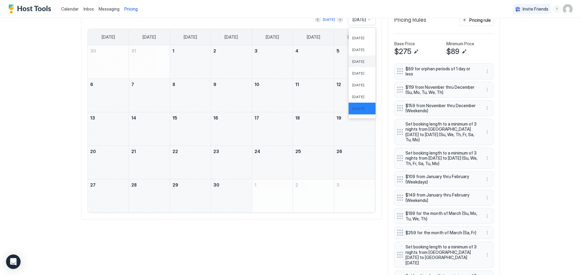
scroll to position [0, 0]
click at [354, 67] on span "[DATE]" at bounding box center [358, 65] width 12 height 5
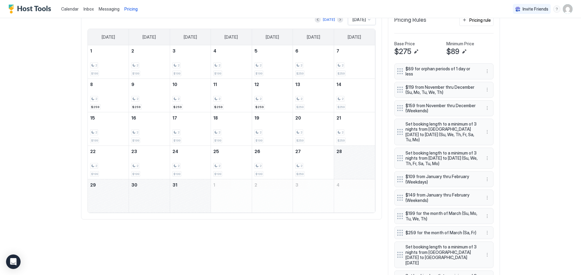
scroll to position [135, 0]
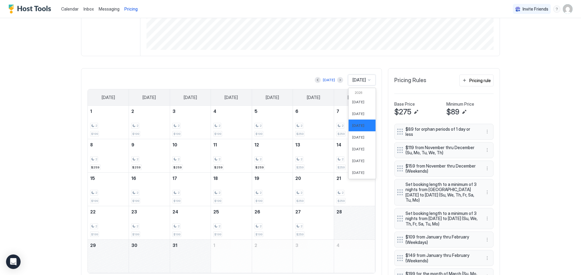
click at [349, 83] on div "[DATE]" at bounding box center [362, 80] width 28 height 11
click at [352, 115] on span "[DATE]" at bounding box center [358, 114] width 12 height 5
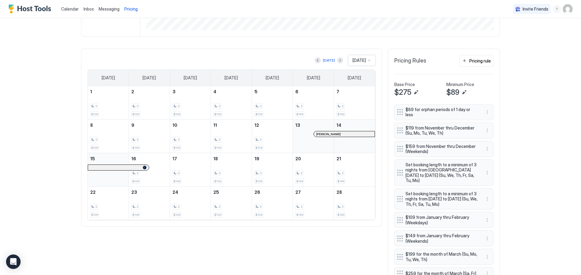
scroll to position [165, 0]
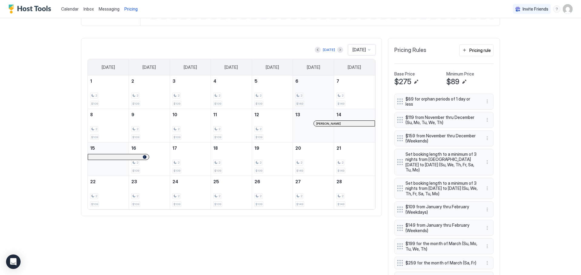
click at [316, 90] on div "2 $149" at bounding box center [313, 92] width 36 height 28
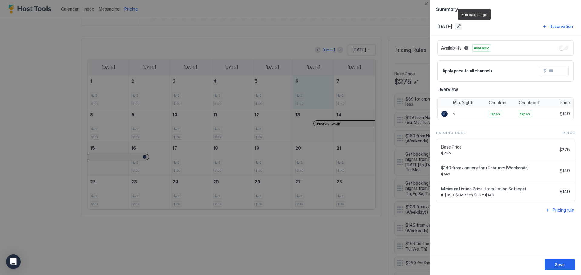
click at [462, 25] on button "Edit date range" at bounding box center [457, 26] width 7 height 7
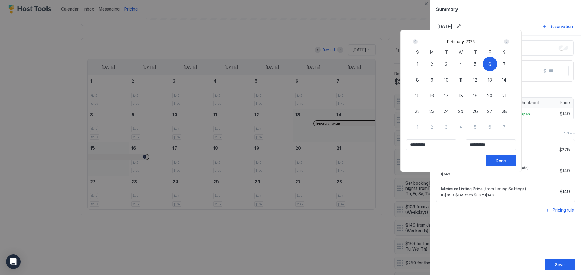
click at [505, 65] on span "7" at bounding box center [504, 64] width 3 height 6
type input "**********"
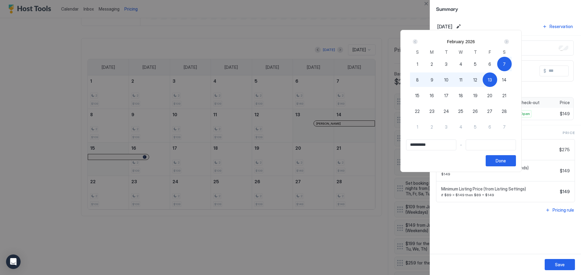
click at [491, 65] on span "6" at bounding box center [489, 64] width 3 height 6
type input "**********"
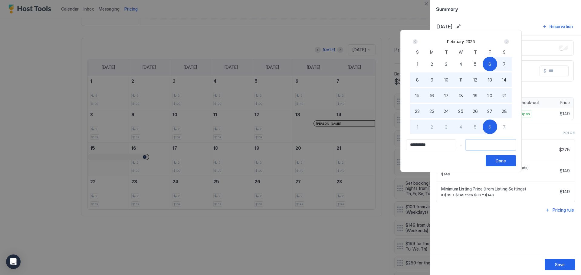
click at [499, 144] on input "Input Field" at bounding box center [491, 145] width 50 height 10
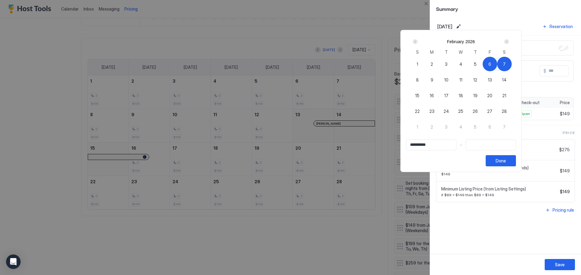
click at [511, 65] on div "7" at bounding box center [504, 64] width 15 height 15
type input "**********"
click at [516, 159] on button "Done" at bounding box center [500, 160] width 30 height 11
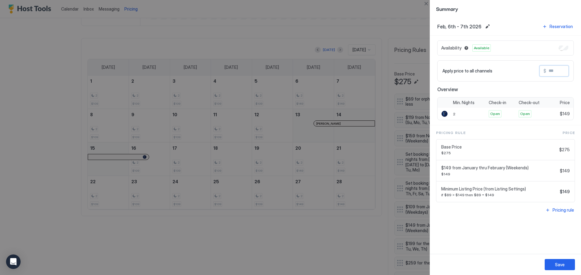
drag, startPoint x: 545, startPoint y: 71, endPoint x: 580, endPoint y: 58, distance: 37.3
click at [580, 66] on div "Availability Available Apply price to all channels $ Overview Min. Nights Check…" at bounding box center [505, 81] width 151 height 90
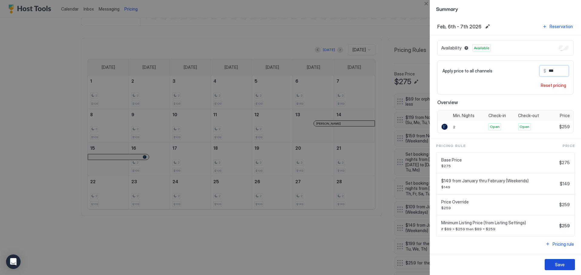
type input "***"
click at [556, 266] on div "Save" at bounding box center [560, 265] width 10 height 6
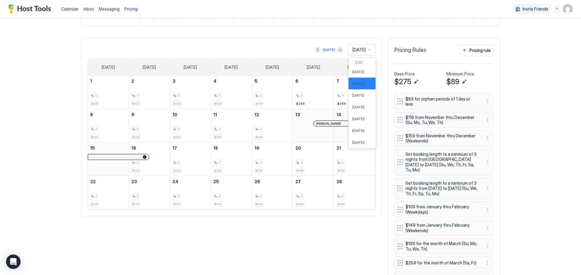
click at [352, 50] on span "[DATE]" at bounding box center [358, 49] width 13 height 5
click at [352, 74] on span "[DATE]" at bounding box center [358, 72] width 12 height 5
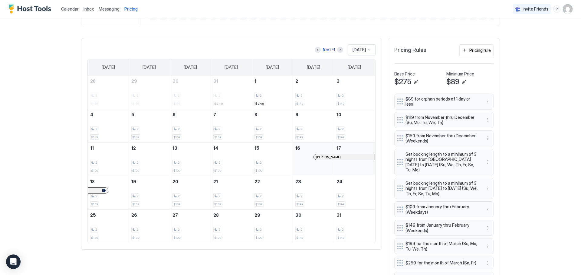
click at [356, 47] on span "[DATE]" at bounding box center [358, 49] width 13 height 5
click at [358, 136] on span "[DATE]" at bounding box center [358, 136] width 12 height 5
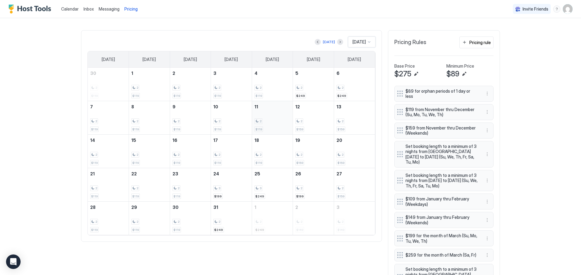
scroll to position [195, 0]
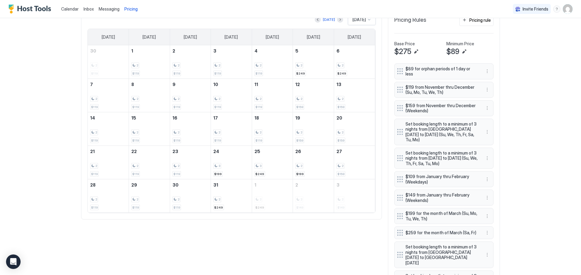
click at [364, 21] on div "[DATE]" at bounding box center [359, 19] width 15 height 5
click at [358, 96] on span "[DATE]" at bounding box center [358, 96] width 12 height 5
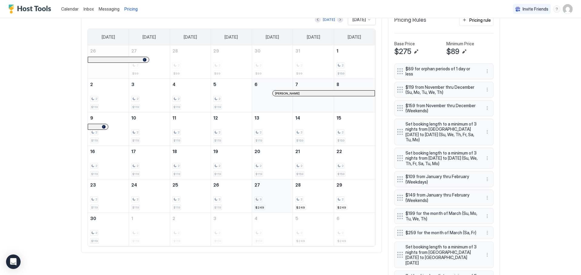
click at [274, 199] on div "3" at bounding box center [272, 200] width 36 height 6
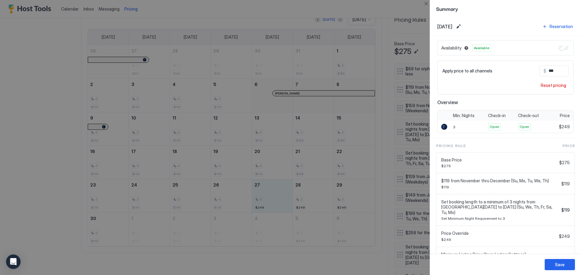
click at [348, 201] on div at bounding box center [290, 137] width 581 height 275
click at [427, 3] on button "Close" at bounding box center [425, 3] width 7 height 7
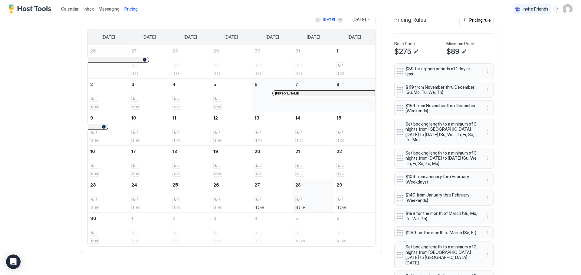
click at [318, 196] on div "2 $249" at bounding box center [313, 196] width 36 height 28
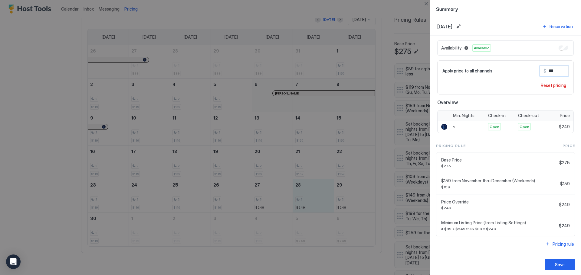
drag, startPoint x: 554, startPoint y: 71, endPoint x: 562, endPoint y: 73, distance: 8.1
click at [562, 73] on input "***" at bounding box center [570, 71] width 48 height 10
type input "*"
type input "***"
click at [552, 262] on button "Save" at bounding box center [559, 264] width 30 height 11
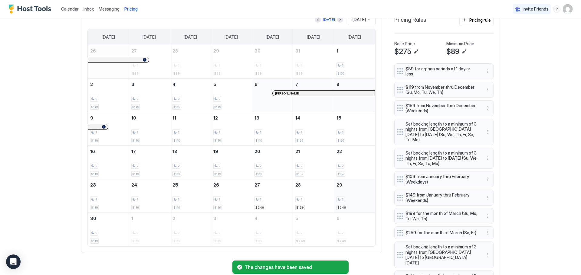
click at [353, 194] on div "2 $249" at bounding box center [354, 196] width 36 height 28
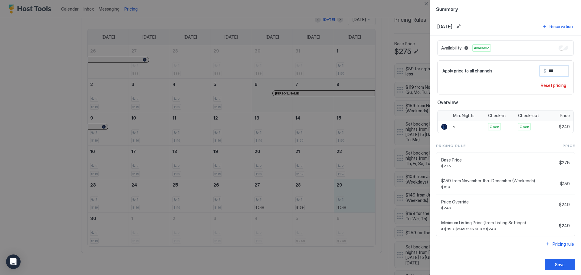
click at [561, 74] on input "***" at bounding box center [570, 71] width 48 height 10
type input "*"
type input "***"
click at [558, 266] on div "Save" at bounding box center [560, 265] width 10 height 6
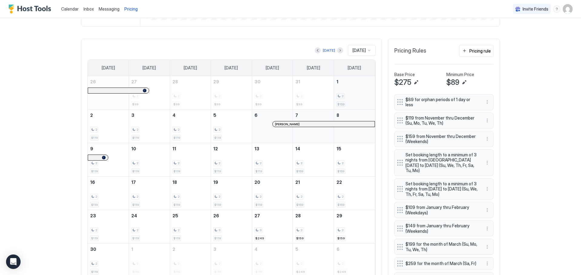
scroll to position [135, 0]
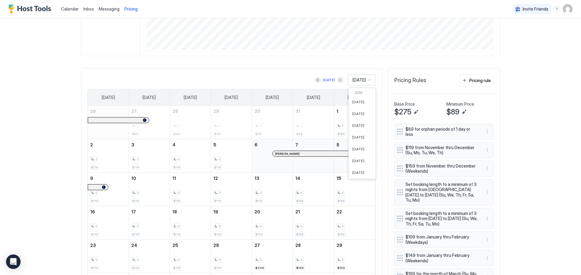
click at [353, 81] on span "[DATE]" at bounding box center [358, 79] width 13 height 5
click at [354, 83] on span "[DATE]" at bounding box center [358, 79] width 13 height 5
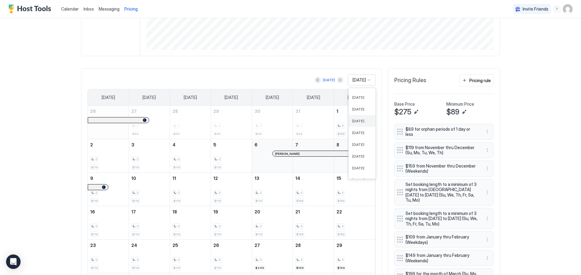
click at [360, 122] on span "[DATE]" at bounding box center [358, 121] width 12 height 5
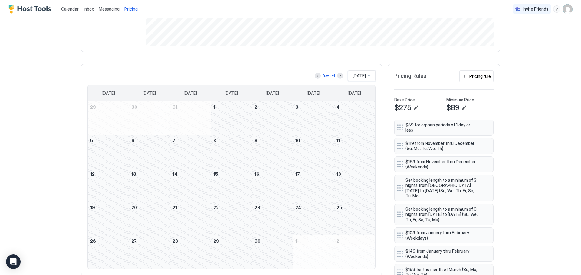
scroll to position [104, 0]
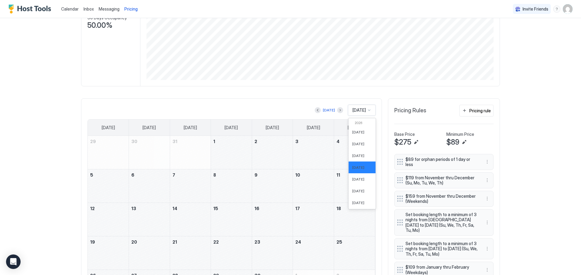
click at [356, 111] on span "[DATE]" at bounding box center [358, 110] width 13 height 5
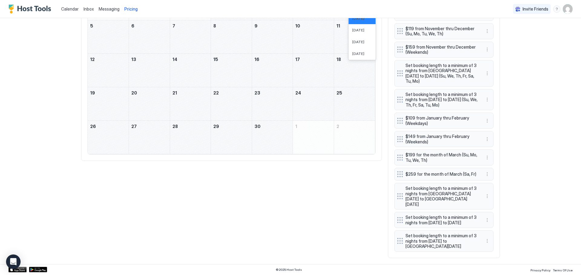
scroll to position [195, 0]
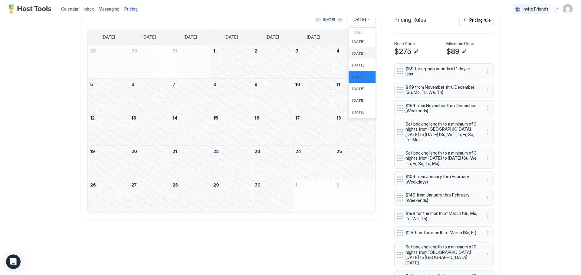
click at [352, 53] on span "[DATE]" at bounding box center [358, 53] width 12 height 5
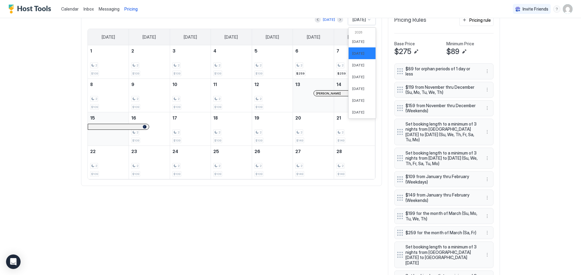
click at [356, 18] on span "[DATE]" at bounding box center [358, 19] width 13 height 5
click at [355, 68] on div "[DATE]" at bounding box center [361, 65] width 27 height 12
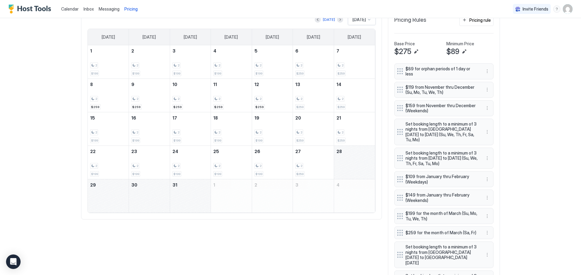
click at [516, 45] on div "Calendar Inbox Messaging Pricing Invite Friends TL Home Pricing Beach-Side Bung…" at bounding box center [290, 137] width 581 height 275
click at [151, 90] on div "2 $259" at bounding box center [149, 95] width 36 height 28
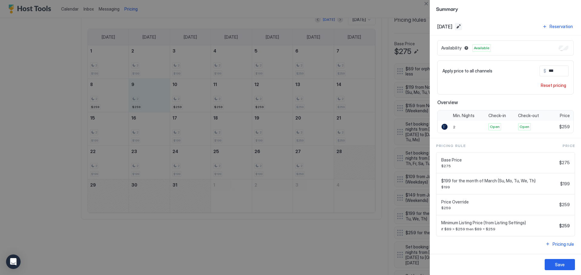
click at [462, 23] on button "Edit date range" at bounding box center [457, 26] width 7 height 7
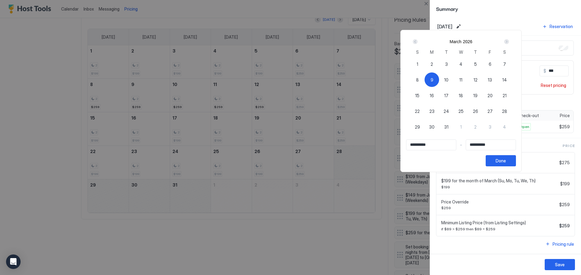
click at [477, 80] on span "12" at bounding box center [475, 80] width 4 height 6
type input "**********"
click at [439, 78] on div "9" at bounding box center [431, 80] width 15 height 15
type input "**********"
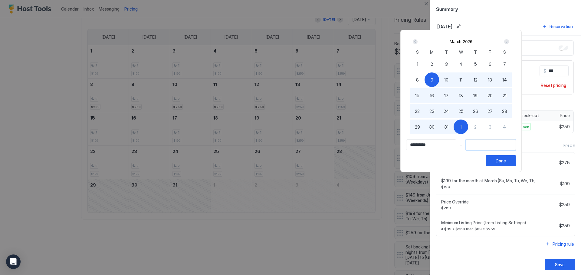
click at [498, 141] on input "Input Field" at bounding box center [491, 145] width 50 height 10
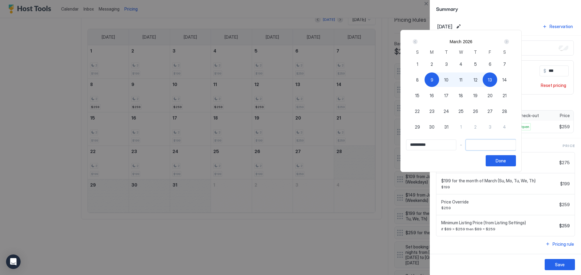
click at [451, 2] on div at bounding box center [290, 137] width 581 height 275
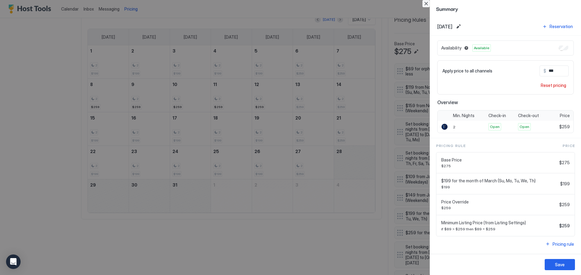
click at [425, 5] on button "Close" at bounding box center [425, 3] width 7 height 7
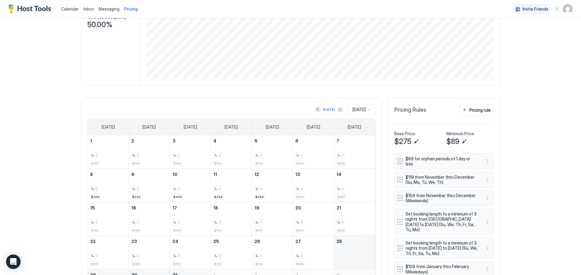
scroll to position [104, 0]
